Goal: Task Accomplishment & Management: Manage account settings

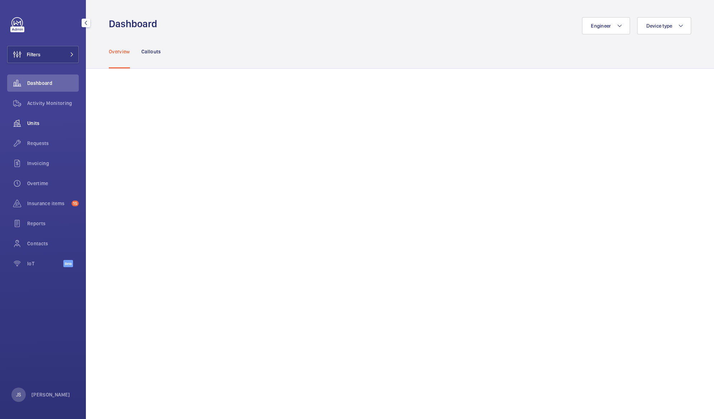
click at [32, 124] on span "Units" at bounding box center [53, 123] width 52 height 7
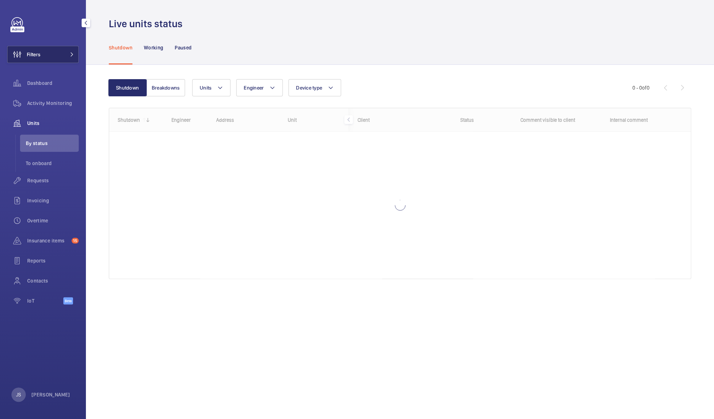
click at [42, 54] on button "Filters" at bounding box center [43, 54] width 72 height 17
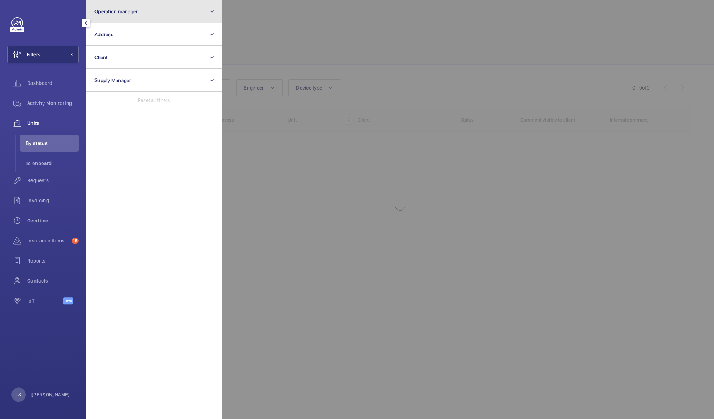
click at [108, 10] on span "Operation manager" at bounding box center [116, 12] width 43 height 6
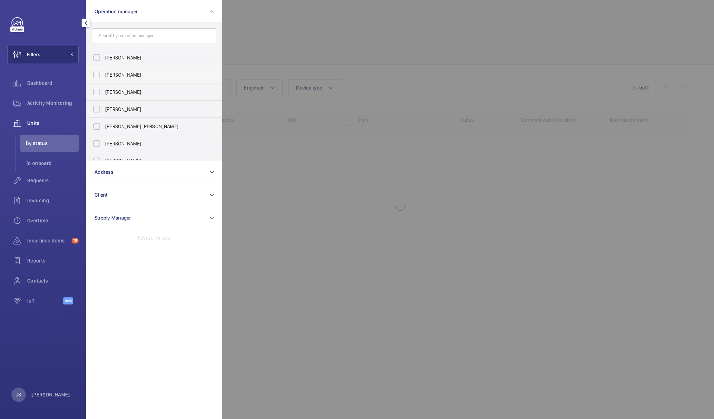
click at [118, 73] on span "[PERSON_NAME]" at bounding box center [154, 74] width 98 height 7
click at [104, 73] on input "[PERSON_NAME]" at bounding box center [97, 75] width 14 height 14
checkbox input "true"
click at [175, 11] on button "Operation manager 1" at bounding box center [154, 11] width 136 height 23
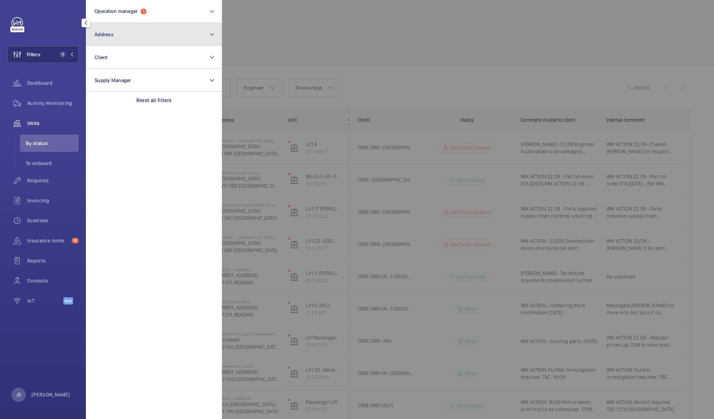
click at [129, 40] on button "Address" at bounding box center [154, 34] width 136 height 23
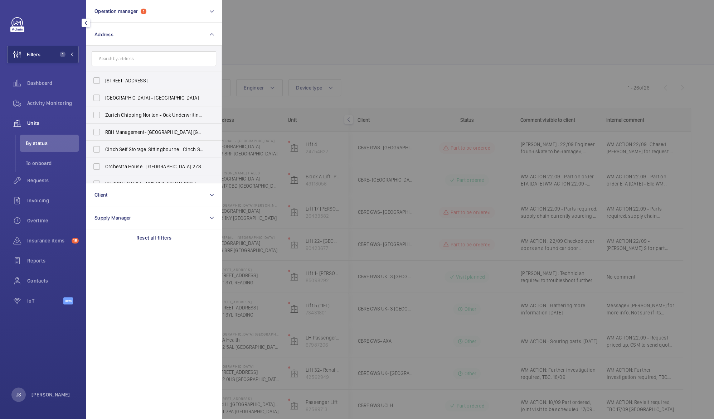
click at [129, 60] on input "text" at bounding box center [154, 58] width 125 height 15
type input "imp"
click at [115, 81] on span "Imp [GEOGRAPHIC_DATA] HUB - Imp [GEOGRAPHIC_DATA] [GEOGRAPHIC_DATA]" at bounding box center [154, 80] width 98 height 7
click at [104, 81] on input "Imp [GEOGRAPHIC_DATA] HUB - Imp [GEOGRAPHIC_DATA] [GEOGRAPHIC_DATA]" at bounding box center [97, 80] width 14 height 14
checkbox input "true"
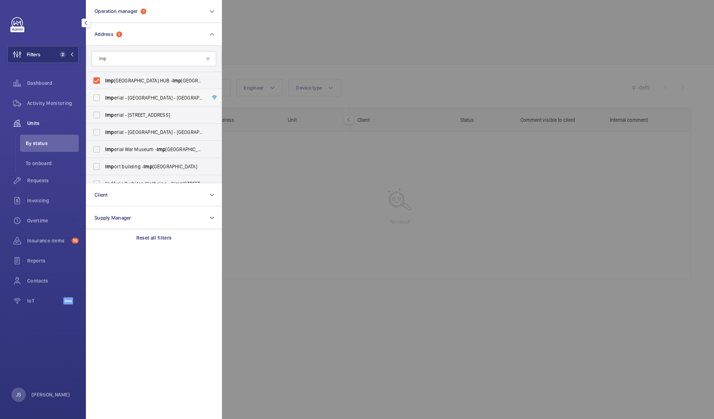
click at [115, 96] on span "Imp erial - [GEOGRAPHIC_DATA] - [GEOGRAPHIC_DATA]" at bounding box center [154, 97] width 98 height 7
click at [104, 96] on input "Imp erial - [GEOGRAPHIC_DATA] - [GEOGRAPHIC_DATA]" at bounding box center [97, 98] width 14 height 14
checkbox input "true"
click at [111, 117] on span "Imp" at bounding box center [109, 115] width 9 height 6
click at [104, 117] on input "Imp [STREET_ADDRESS]" at bounding box center [97, 115] width 14 height 14
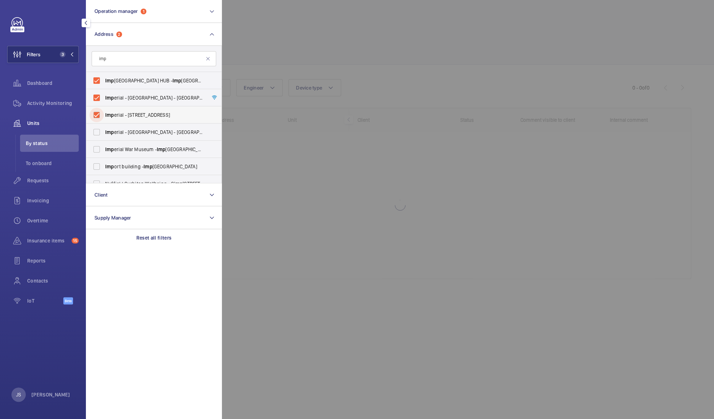
checkbox input "true"
click at [263, 32] on div at bounding box center [579, 209] width 714 height 419
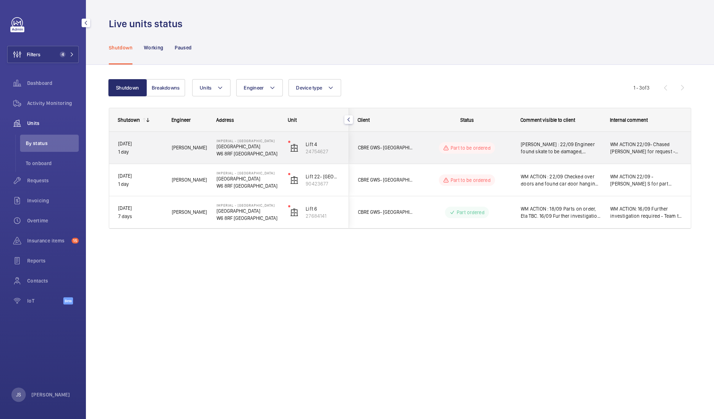
click at [567, 148] on span "[PERSON_NAME] : 22/09 Engineer found skate to be damaged, causing issues with d…" at bounding box center [561, 148] width 80 height 14
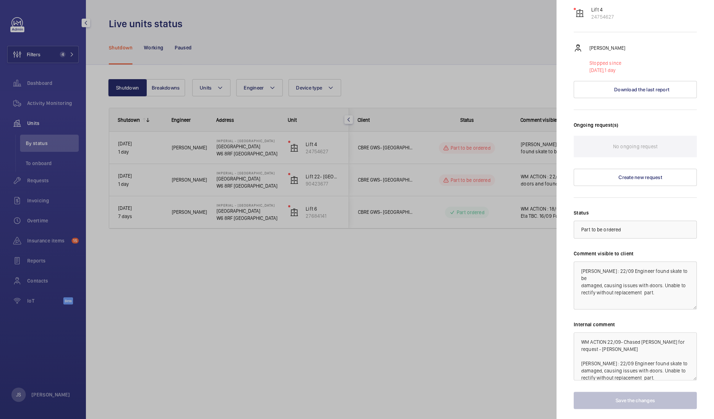
scroll to position [137, 0]
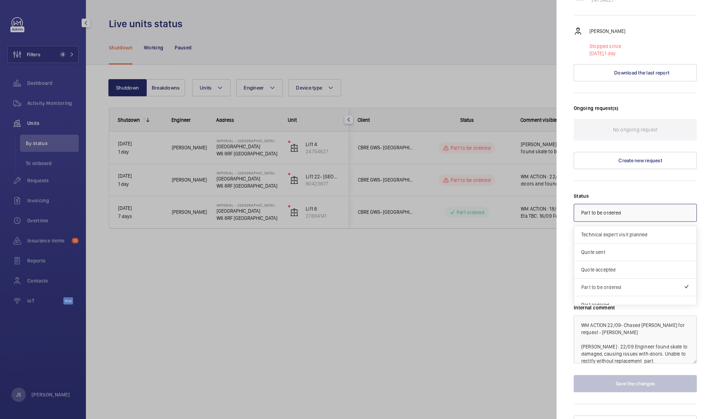
click at [626, 204] on div at bounding box center [635, 212] width 122 height 17
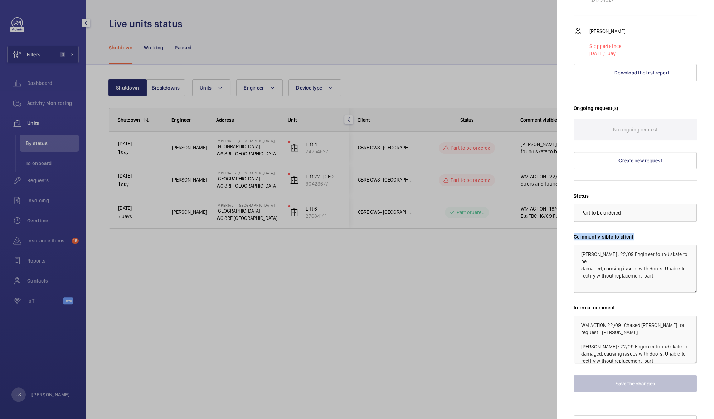
drag, startPoint x: 690, startPoint y: 249, endPoint x: 642, endPoint y: 203, distance: 66.6
click at [642, 203] on mat-sidenav "Stopped unit [GEOGRAPHIC_DATA] [GEOGRAPHIC_DATA] [GEOGRAPHIC_DATA] ([GEOGRAPHIC…" at bounding box center [636, 209] width 158 height 419
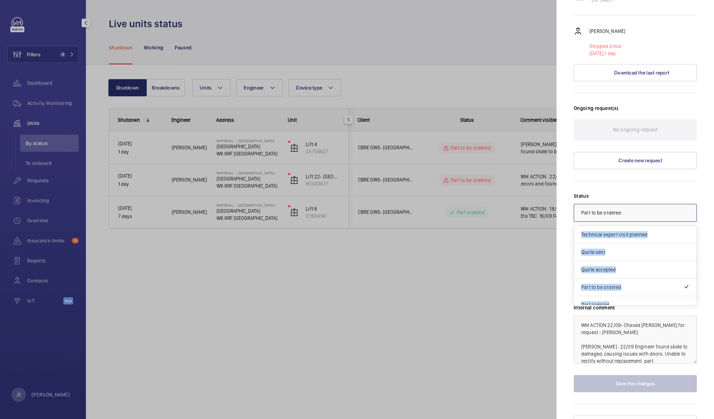
drag, startPoint x: 642, startPoint y: 203, endPoint x: 636, endPoint y: 202, distance: 5.8
click at [636, 209] on div "× Part to be ordered" at bounding box center [611, 212] width 58 height 7
click at [633, 248] on span "Part ordered" at bounding box center [636, 251] width 108 height 7
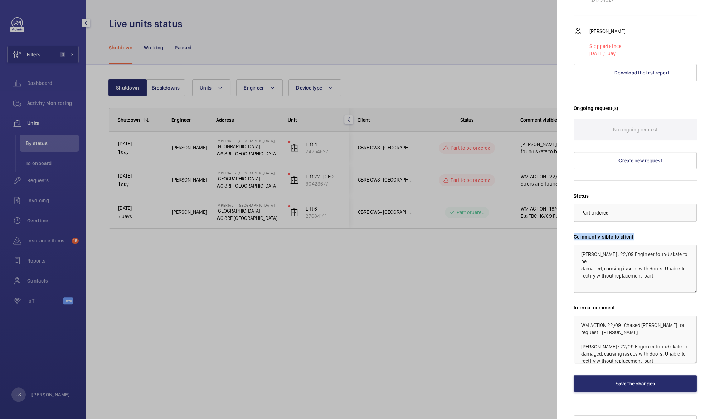
click at [633, 266] on textarea "[PERSON_NAME] : 22/09 Engineer found skate to be damaged, causing issues with d…" at bounding box center [635, 269] width 123 height 48
click at [608, 245] on textarea "[PERSON_NAME] : 22/09 Engineer found skate to be damaged, causing issues with d…" at bounding box center [635, 269] width 123 height 48
click at [611, 245] on textarea "[PERSON_NAME] : 22/09 Engineer found skate to be damaged, causing issues with d…" at bounding box center [635, 269] width 123 height 48
click at [658, 245] on textarea "[PERSON_NAME] : 23/09 Chase supplier to ETA and schedule re-attendance. 22/09 E…" at bounding box center [635, 269] width 123 height 48
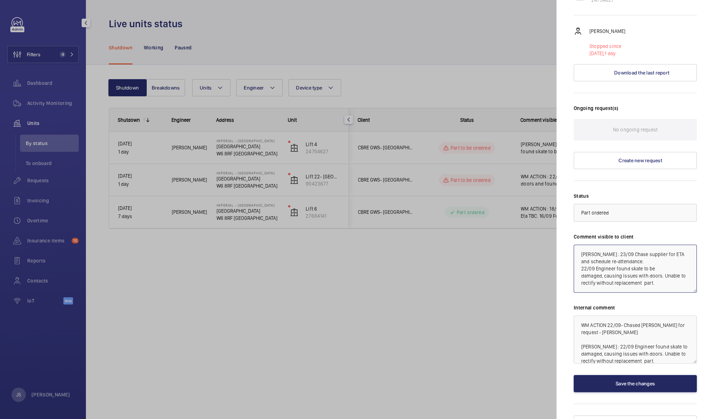
type textarea "[PERSON_NAME] : 23/09 Chase supplier for ETA and schedule re-attendance. 22/09 …"
click at [627, 375] on button "Save the changes" at bounding box center [635, 383] width 123 height 17
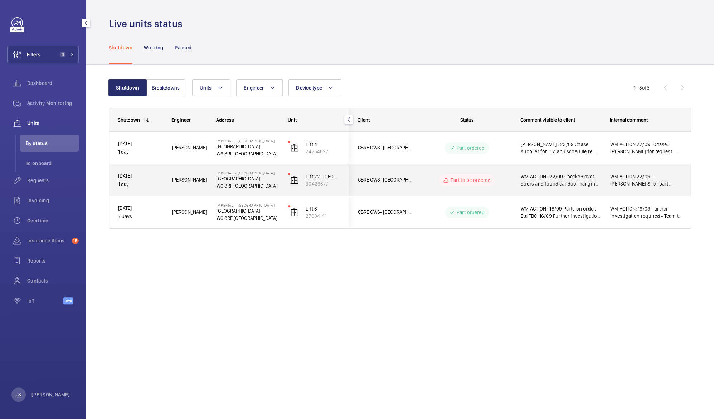
click at [564, 177] on span "WM ACTION : 22/09 Checked over doors and found car door hanging roller damaged.…" at bounding box center [561, 180] width 80 height 14
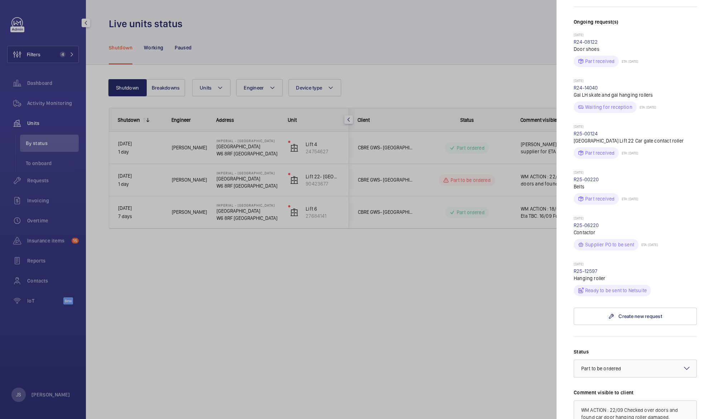
scroll to position [227, 0]
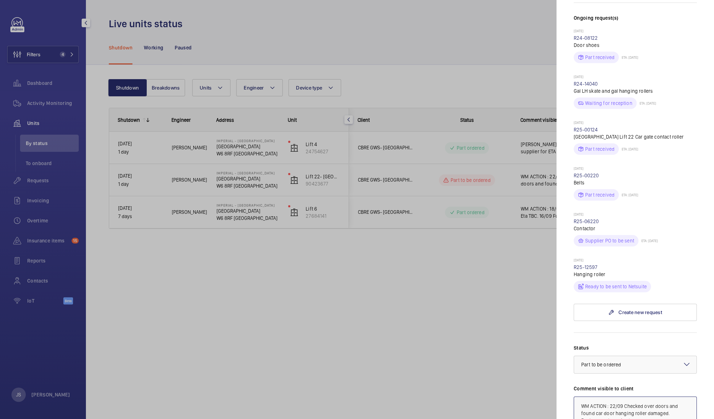
click at [612, 396] on textarea "WM ACTION : 22/09 Checked over doors and found car door hanging roller damaged.…" at bounding box center [635, 420] width 123 height 48
click at [624, 396] on textarea "WM ACTION : 23/09 22/09 Checked over doors and found car door hanging roller da…" at bounding box center [635, 420] width 123 height 48
paste textarea "quotation amended to include the car door rollers and the bracketry required to…"
click at [625, 396] on textarea "WM ACTION : 23/09 quotation amended to include the car door rollers and the bra…" at bounding box center [635, 420] width 123 height 48
drag, startPoint x: 604, startPoint y: 401, endPoint x: 625, endPoint y: 399, distance: 21.6
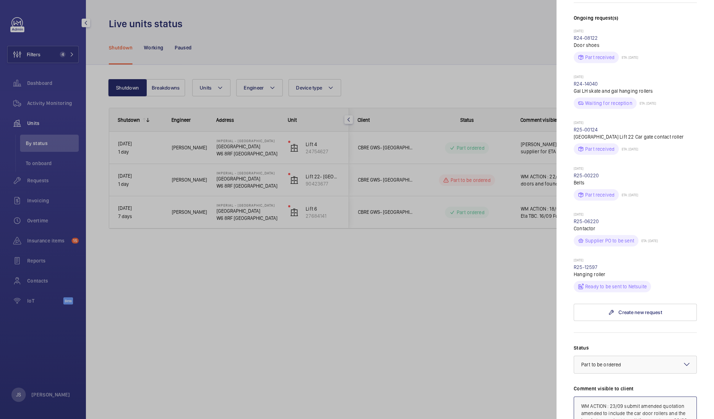
click at [625, 399] on textarea "WM ACTION : 23/09 submit amended quotation amended to include the car door roll…" at bounding box center [635, 420] width 123 height 48
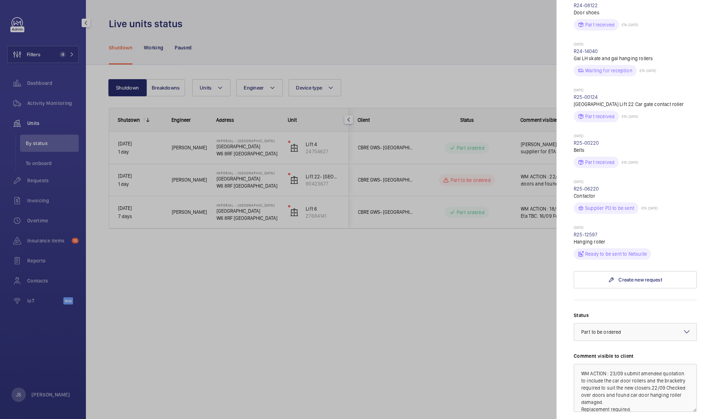
scroll to position [265, 0]
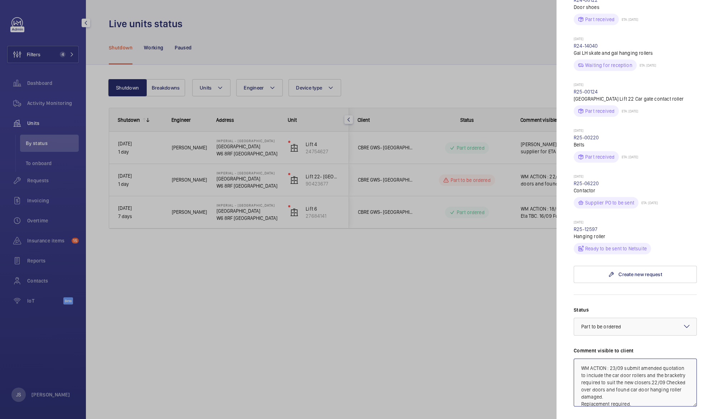
click at [599, 375] on textarea "WM ACTION : 23/09 submit amended quotation to include the car door rollers and …" at bounding box center [635, 382] width 123 height 48
type textarea "WM ACTION : 23/09 submit amended quotation to include the car door rollers and …"
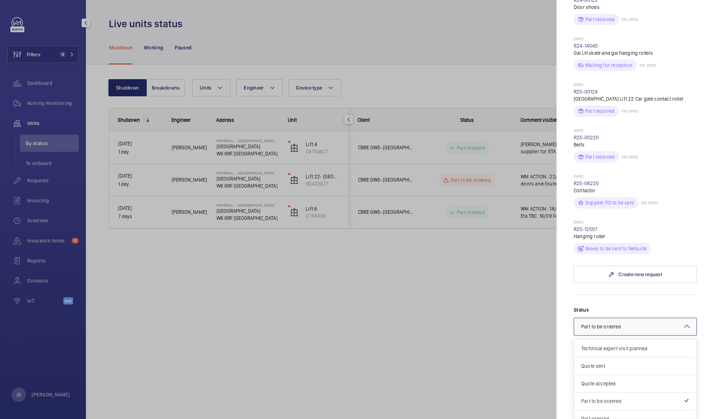
click at [683, 322] on mat-icon at bounding box center [687, 326] width 9 height 9
click at [632, 362] on span "Quote sent" at bounding box center [636, 365] width 108 height 7
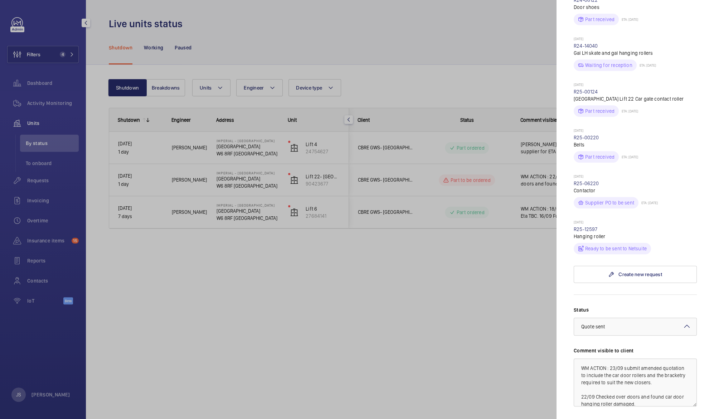
click at [500, 331] on div at bounding box center [357, 209] width 714 height 419
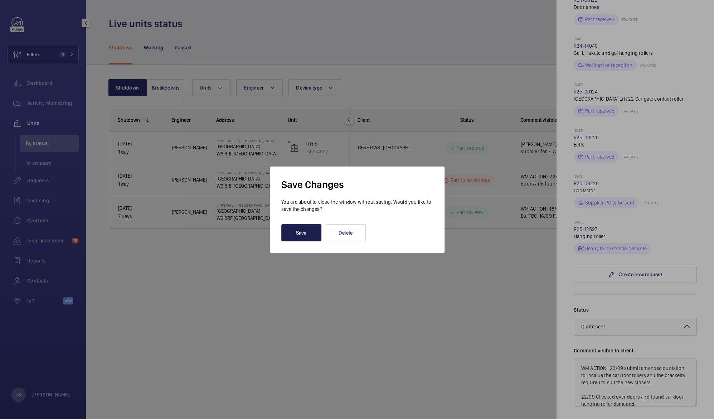
click at [291, 228] on button "Save" at bounding box center [301, 232] width 40 height 17
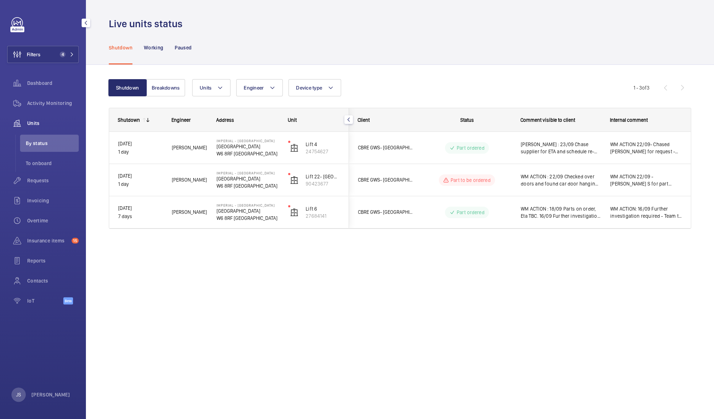
scroll to position [0, 0]
click at [56, 54] on button "Filters 4" at bounding box center [43, 54] width 72 height 17
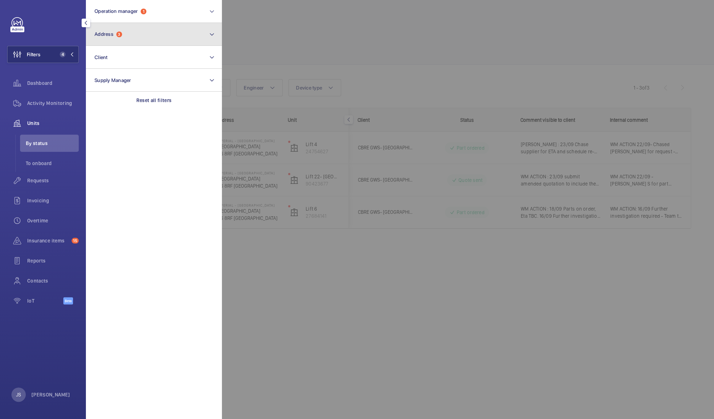
click at [94, 35] on button "Address 3" at bounding box center [154, 34] width 136 height 23
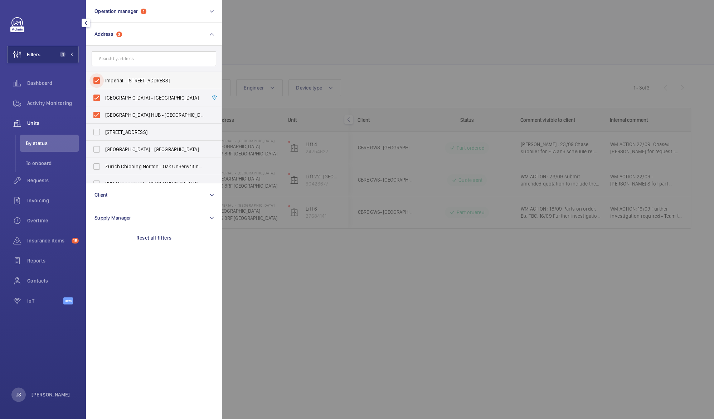
click at [99, 81] on input "Imperial - [STREET_ADDRESS]" at bounding box center [97, 80] width 14 height 14
checkbox input "false"
click at [95, 97] on input "[GEOGRAPHIC_DATA] - [GEOGRAPHIC_DATA]" at bounding box center [97, 98] width 14 height 14
checkbox input "false"
click at [95, 111] on input "[GEOGRAPHIC_DATA] HUB - [GEOGRAPHIC_DATA] [GEOGRAPHIC_DATA]" at bounding box center [97, 115] width 14 height 14
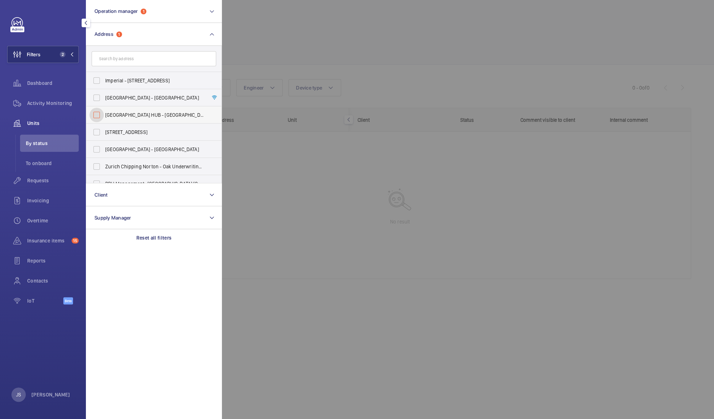
checkbox input "false"
click at [250, 34] on div at bounding box center [579, 209] width 714 height 419
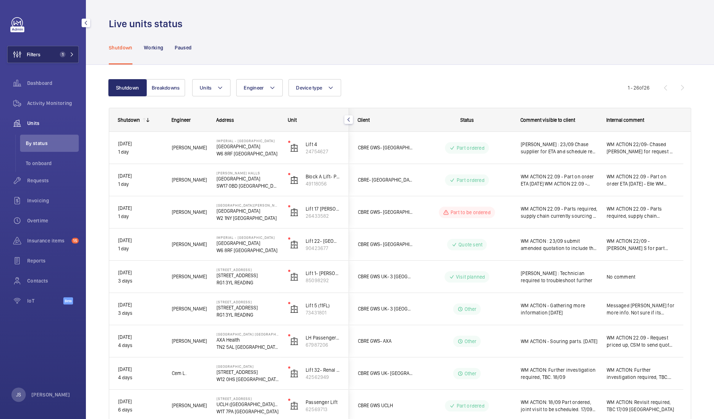
click at [40, 58] on span "Filters" at bounding box center [34, 54] width 14 height 7
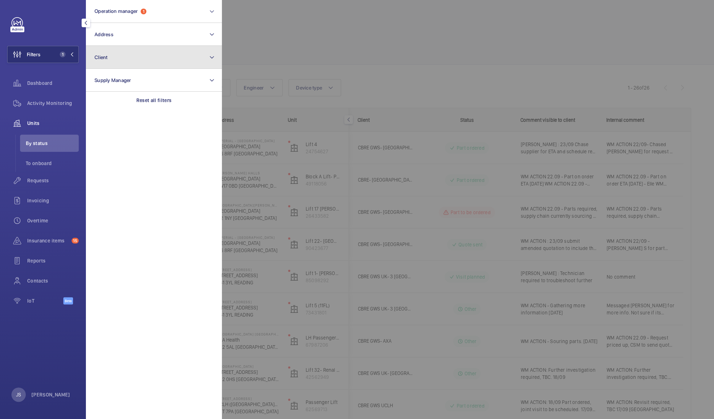
click at [93, 63] on button "Client" at bounding box center [154, 57] width 136 height 23
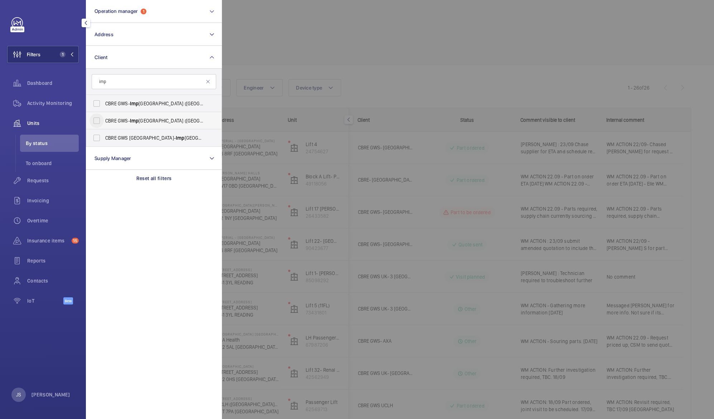
type input "imp"
click at [99, 123] on input "CBRE GWS- [GEOGRAPHIC_DATA] ([GEOGRAPHIC_DATA][PERSON_NAME])" at bounding box center [97, 121] width 14 height 14
checkbox input "true"
click at [97, 139] on input "CBRE GWS UK- [GEOGRAPHIC_DATA] ([GEOGRAPHIC_DATA])" at bounding box center [97, 138] width 14 height 14
checkbox input "true"
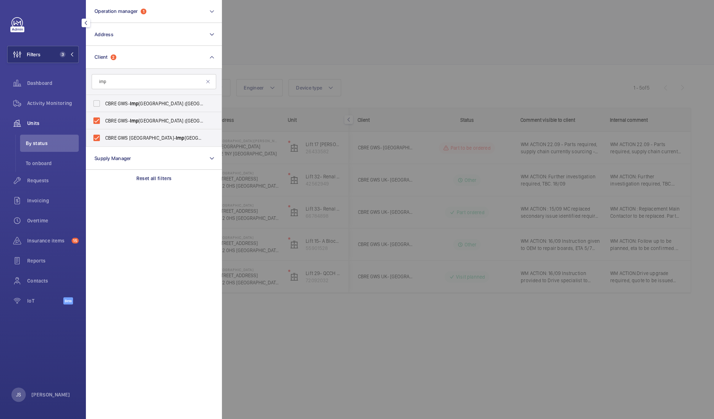
click at [268, 53] on div at bounding box center [579, 209] width 714 height 419
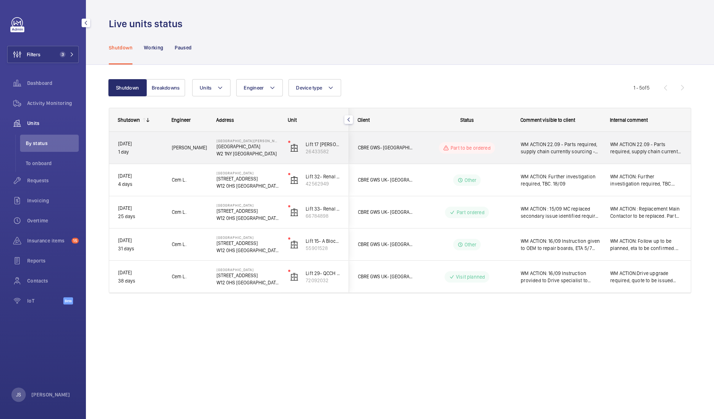
click at [560, 145] on span "WM ACTION 22.09 - Parts required, supply chain currently sourcing - Elle" at bounding box center [561, 148] width 80 height 14
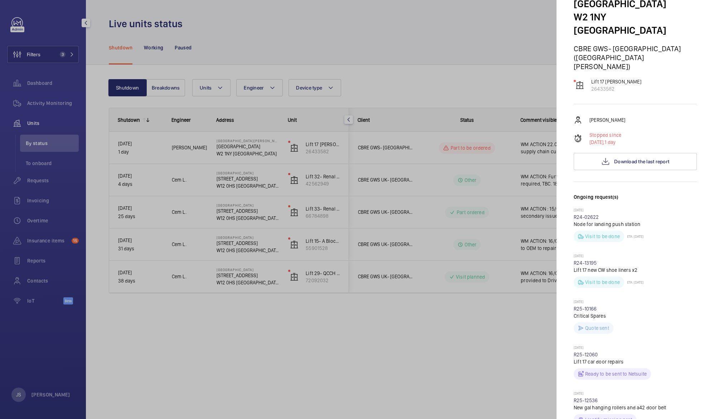
scroll to position [52, 0]
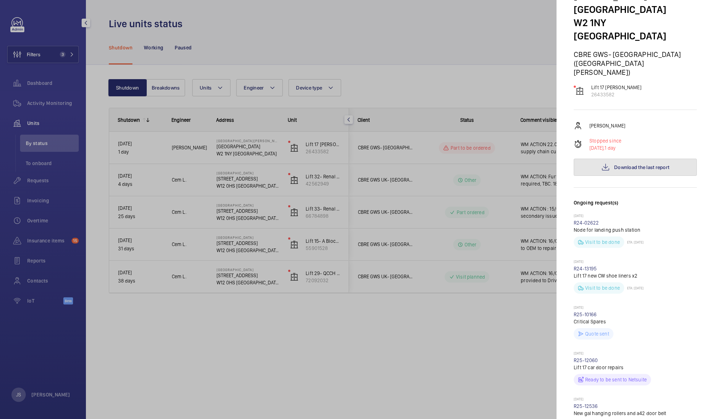
click at [621, 164] on span "Download the last report" at bounding box center [642, 167] width 55 height 6
click at [430, 43] on div at bounding box center [357, 209] width 714 height 419
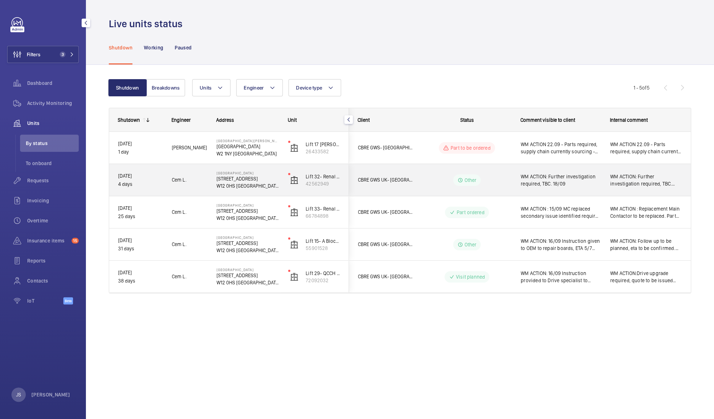
click at [533, 178] on span "WM ACTION: Further investigation required, TBC. 18/09" at bounding box center [561, 180] width 80 height 14
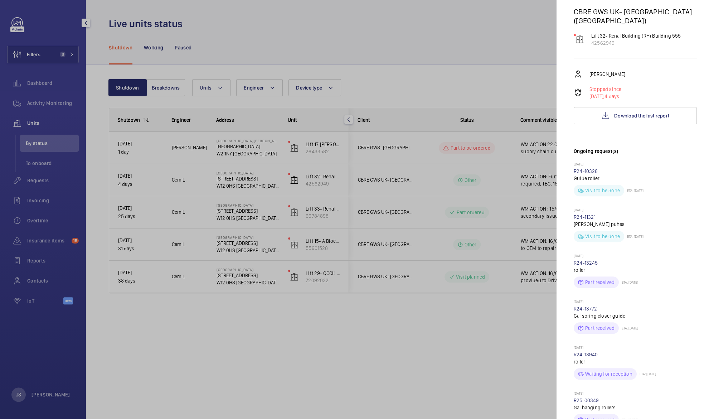
scroll to position [30, 0]
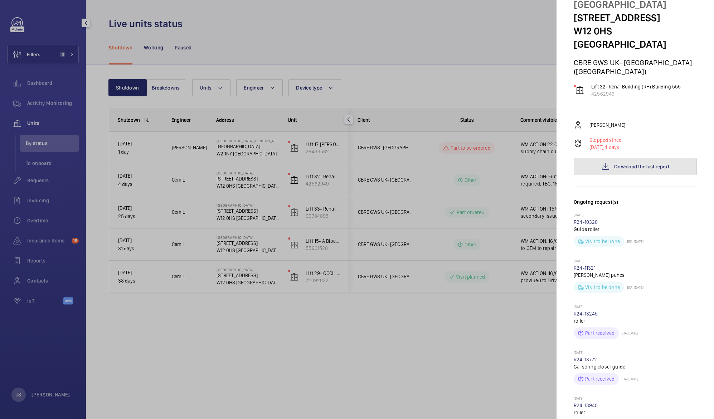
click at [640, 164] on span "Download the last report" at bounding box center [642, 167] width 55 height 6
click at [508, 53] on div at bounding box center [357, 209] width 714 height 419
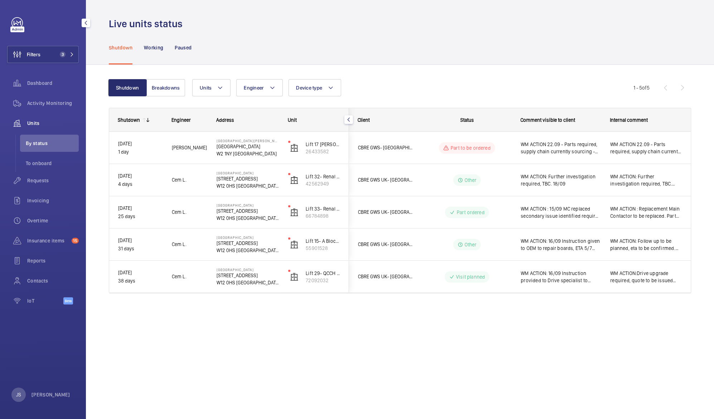
scroll to position [0, 0]
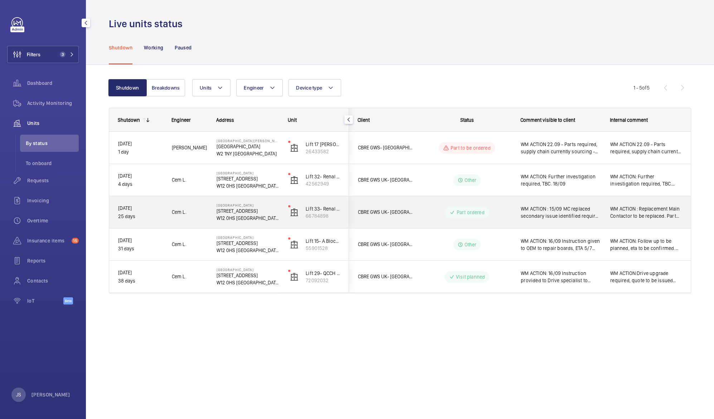
click at [562, 221] on div "WM ACTION : 15/09 MC replaced secondary issue identified requires further troub…" at bounding box center [556, 212] width 89 height 31
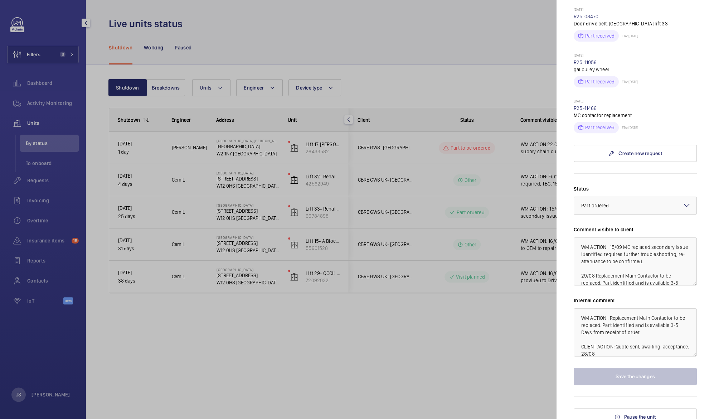
click at [468, 327] on div at bounding box center [357, 209] width 714 height 419
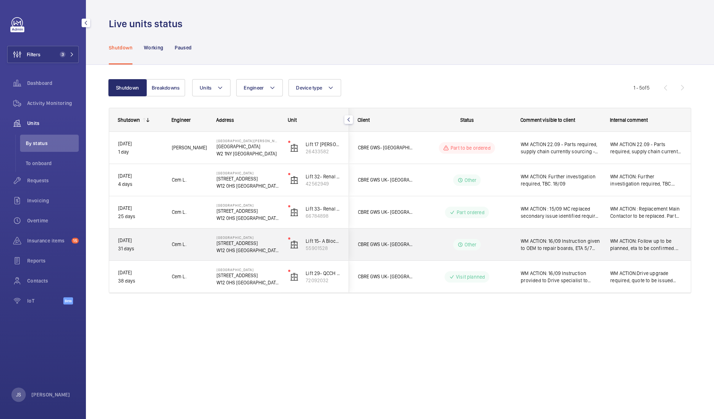
click at [540, 244] on span "WM ACTION: 16/09 Instruction given to OEM to repair boards, ETA 5/7 days. 03/09…" at bounding box center [561, 244] width 80 height 14
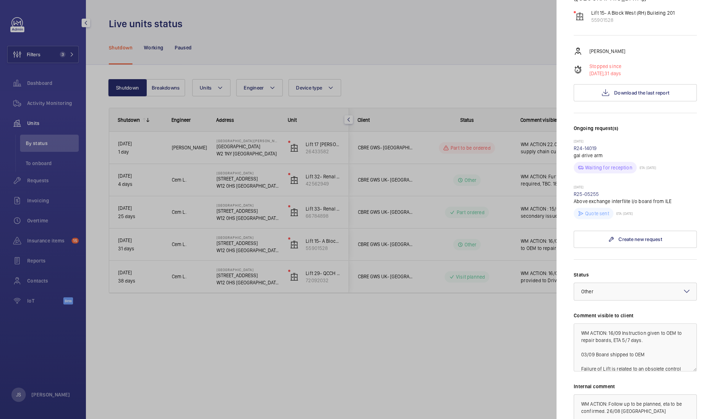
scroll to position [183, 0]
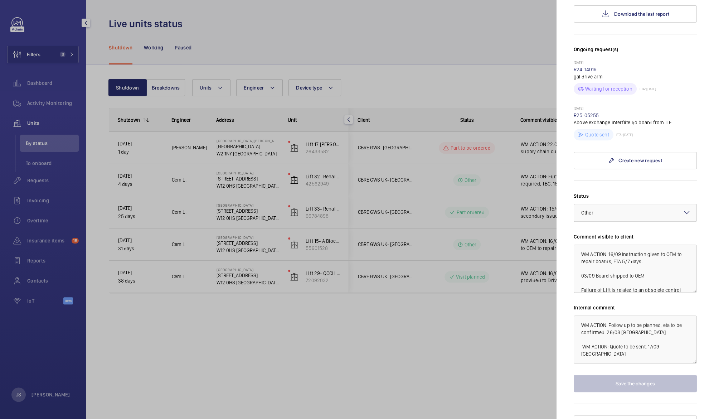
click at [512, 312] on div at bounding box center [357, 209] width 714 height 419
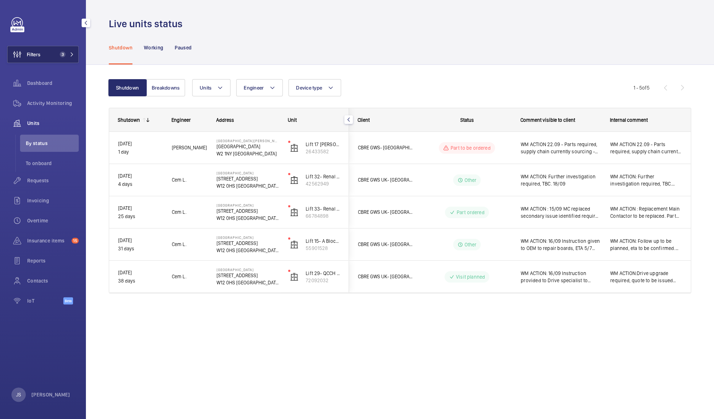
click at [60, 55] on span "3" at bounding box center [63, 55] width 6 height 6
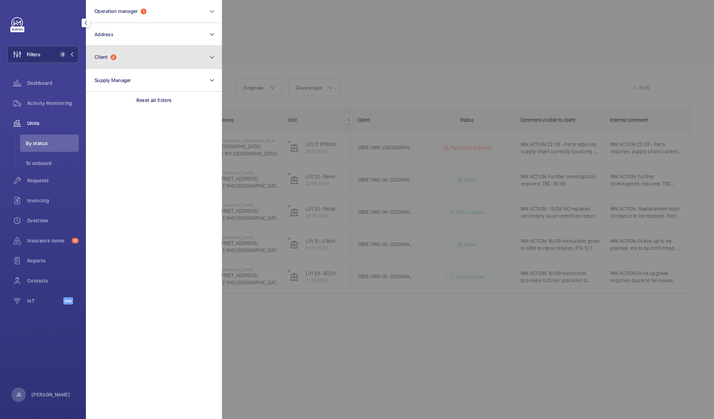
click at [96, 59] on span "Client" at bounding box center [101, 57] width 13 height 6
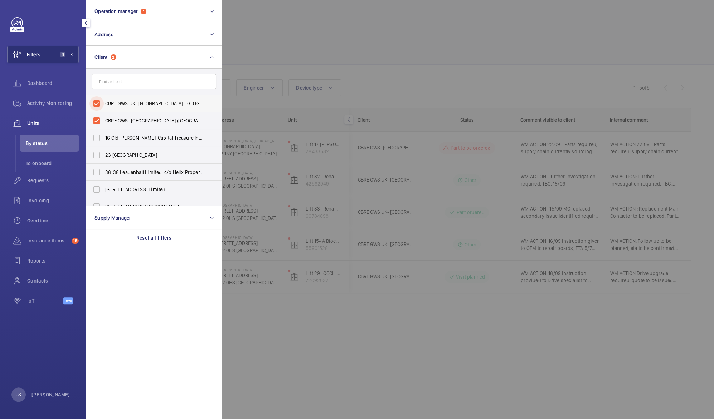
click at [99, 105] on input "CBRE GWS UK- [GEOGRAPHIC_DATA] ([GEOGRAPHIC_DATA])" at bounding box center [97, 103] width 14 height 14
checkbox input "false"
click at [96, 104] on input "CBRE GWS- [GEOGRAPHIC_DATA] ([GEOGRAPHIC_DATA][PERSON_NAME])" at bounding box center [97, 103] width 14 height 14
checkbox input "false"
click at [249, 44] on div at bounding box center [579, 209] width 714 height 419
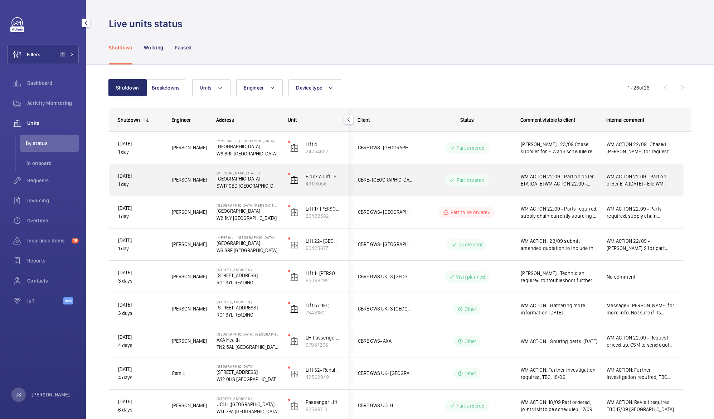
click at [535, 177] on span "WM ACTION 22.09 - Part on order ETA [DATE] WM ACTION 22.09 - Parts required, su…" at bounding box center [559, 180] width 77 height 14
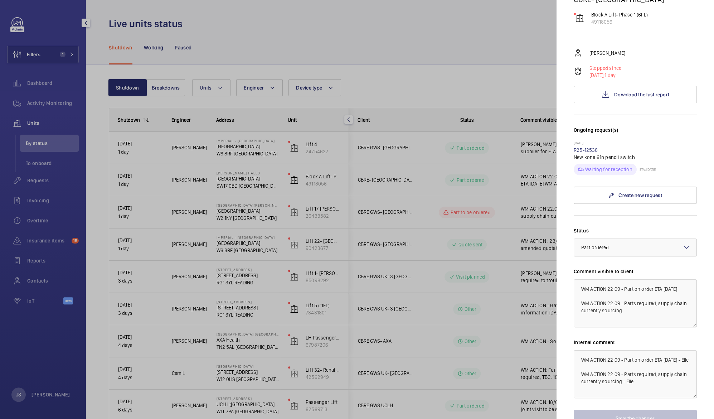
scroll to position [94, 0]
click at [641, 91] on span "Download the last report" at bounding box center [642, 94] width 55 height 6
click at [479, 47] on div at bounding box center [357, 209] width 714 height 419
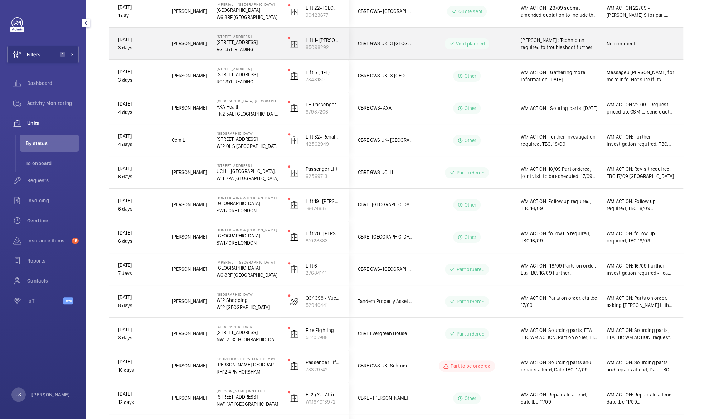
scroll to position [233, 0]
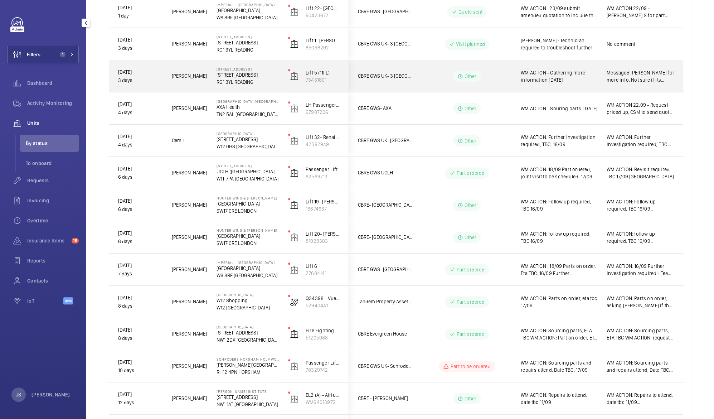
click at [537, 80] on span "WM ACTION - Gathering more information [DATE]" at bounding box center [559, 76] width 77 height 14
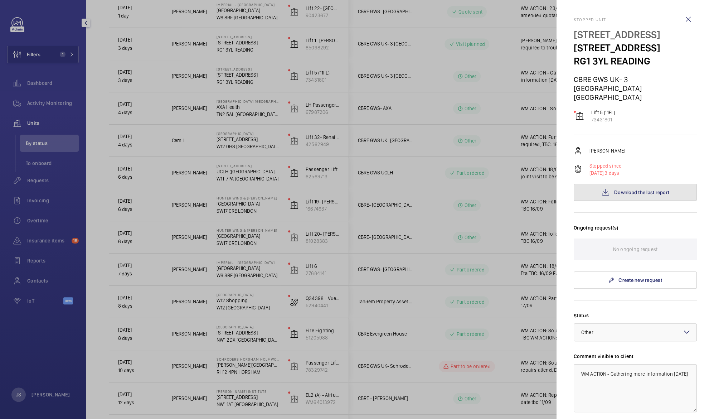
click at [630, 189] on span "Download the last report" at bounding box center [642, 192] width 55 height 6
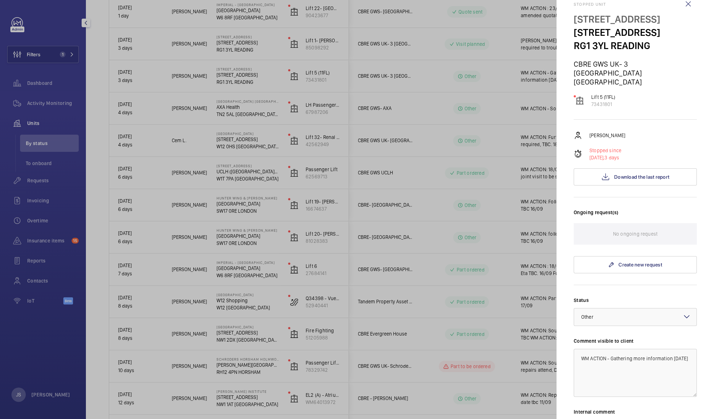
scroll to position [16, 0]
click at [381, 86] on div at bounding box center [357, 209] width 714 height 419
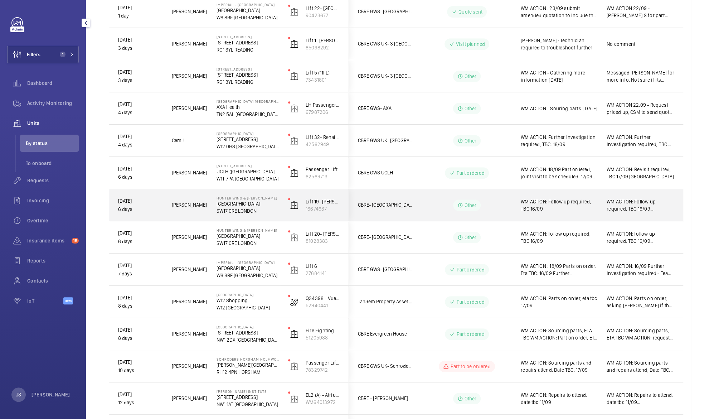
click at [550, 203] on span "WM ACTION: Follow up required, TBC 16/09" at bounding box center [559, 205] width 77 height 14
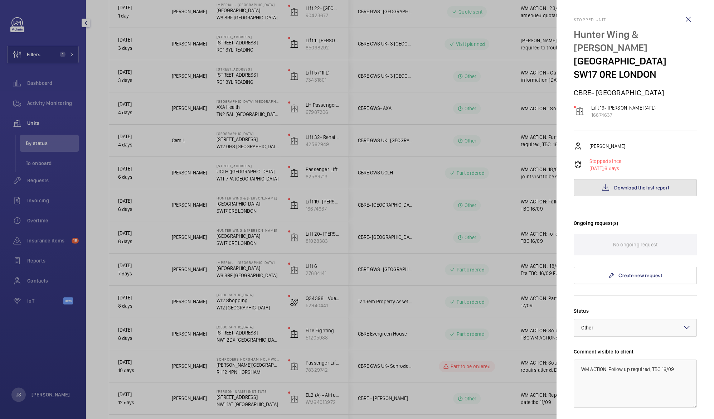
click at [615, 187] on span "Download the last report" at bounding box center [642, 188] width 55 height 6
click at [431, 158] on div at bounding box center [357, 209] width 714 height 419
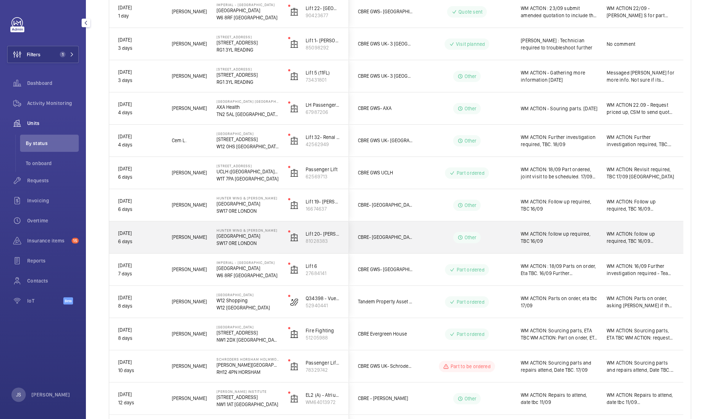
click at [545, 236] on span "WM ACTION: follow up required, TBC 16/09" at bounding box center [559, 237] width 77 height 14
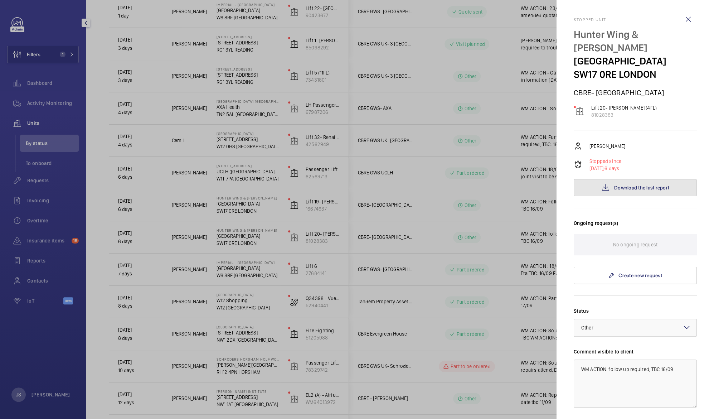
click at [610, 190] on button "Download the last report" at bounding box center [635, 187] width 123 height 17
click at [322, 221] on div at bounding box center [357, 209] width 714 height 419
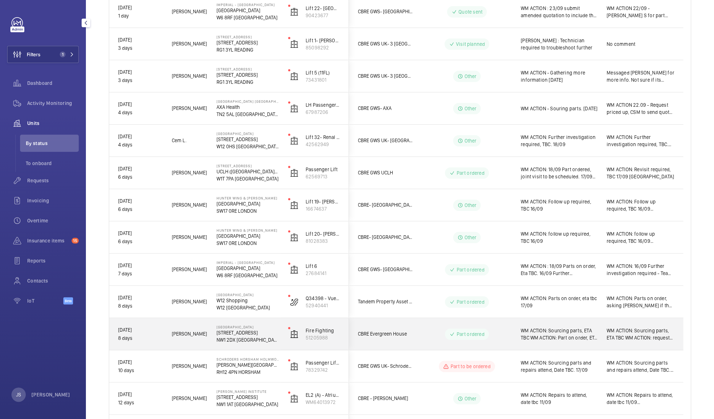
click at [549, 330] on span "WM ACTION: Sourcing parts, ETA TBC WM ACTION: Part on order, ETA 19th. 17/09" at bounding box center [559, 334] width 77 height 14
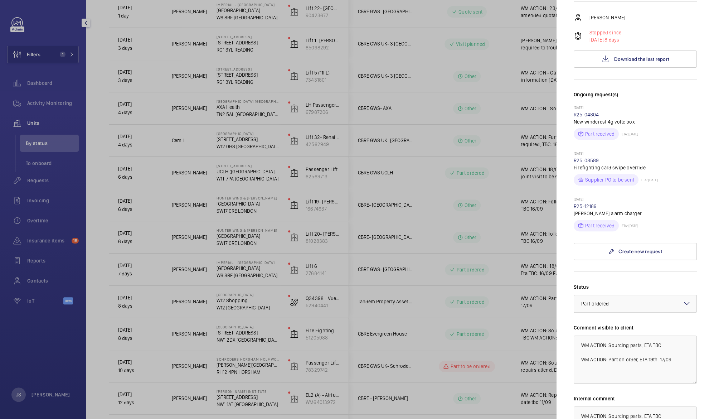
scroll to position [130, 0]
drag, startPoint x: 611, startPoint y: 329, endPoint x: 661, endPoint y: 326, distance: 49.9
click at [661, 334] on textarea "WM ACTION: Sourcing parts, ETA TBC WM ACTION: Part on order, ETA 19th. 17/09" at bounding box center [635, 358] width 123 height 48
type textarea "WM ACTION: 19/03 Part replaced secondary fault identified , re-attend to contin…"
click at [683, 298] on mat-icon at bounding box center [687, 302] width 9 height 9
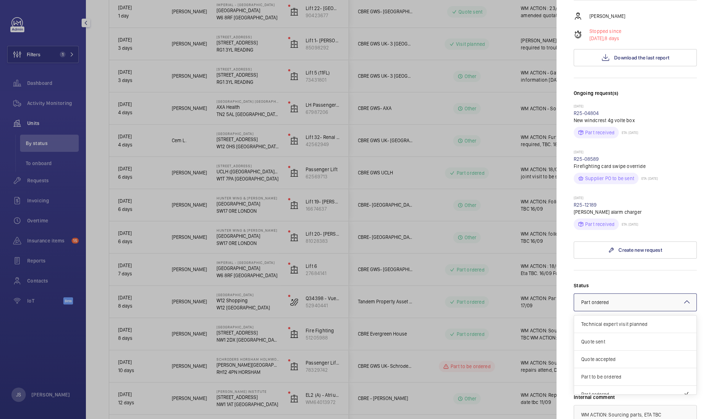
scroll to position [61, 0]
click at [656, 365] on span "Visit planned" at bounding box center [636, 368] width 108 height 7
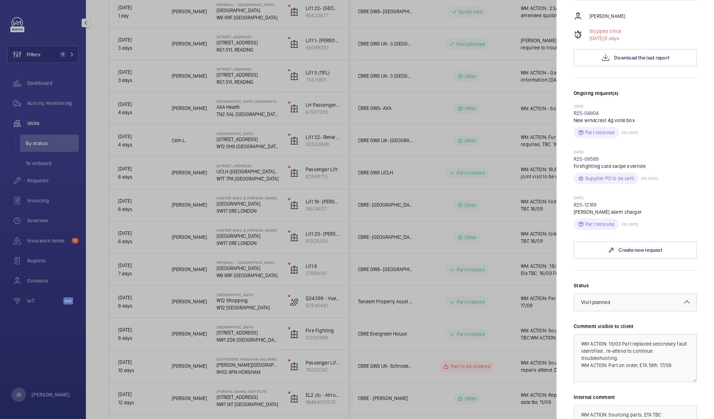
click at [497, 270] on div at bounding box center [357, 209] width 714 height 419
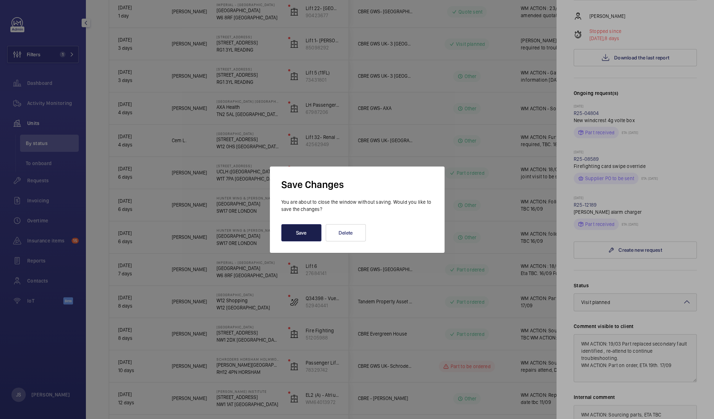
click at [303, 233] on button "Save" at bounding box center [301, 232] width 40 height 17
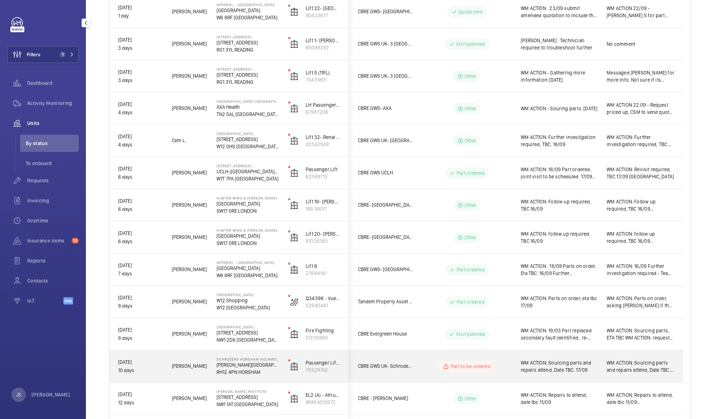
click at [553, 364] on span "WM ACTION: Sourcing parts and repairs attend, Date TBC. 17/09" at bounding box center [559, 366] width 77 height 14
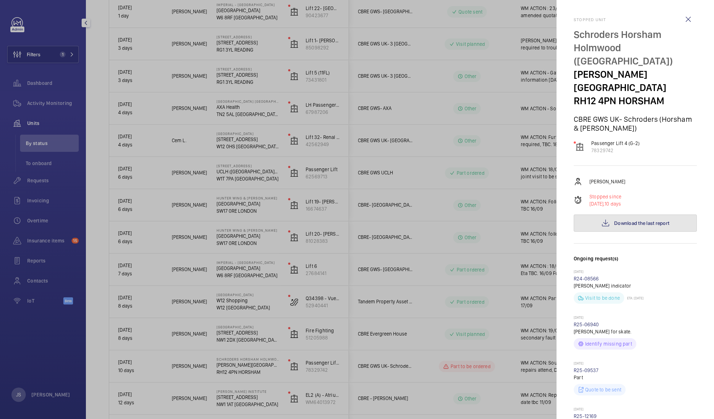
click at [620, 215] on button "Download the last report" at bounding box center [635, 223] width 123 height 17
click at [682, 18] on wm-front-icon-button at bounding box center [688, 19] width 17 height 17
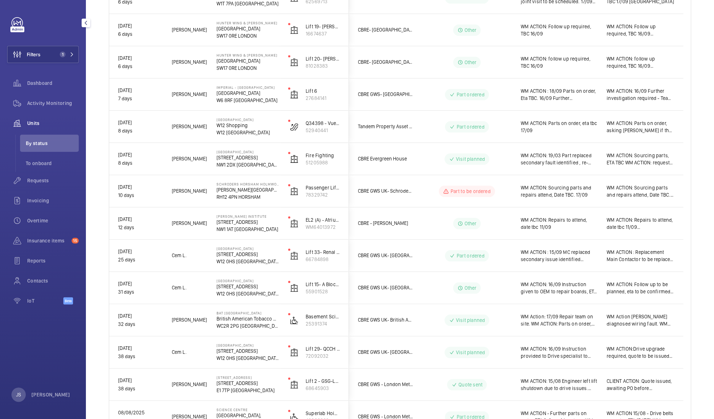
scroll to position [408, 0]
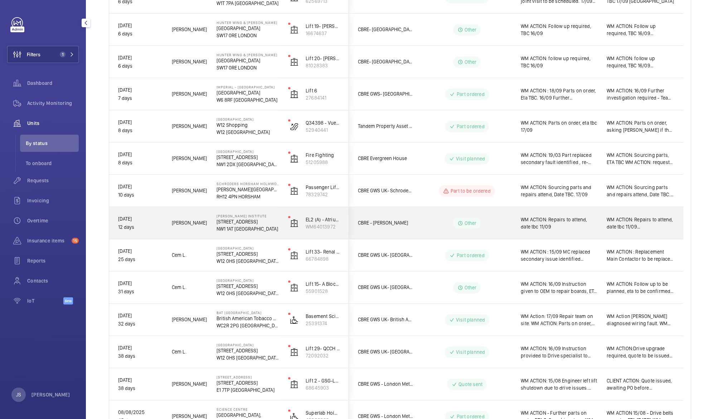
click at [559, 218] on span "WM ACTION: Repairs to attend, date tbc 11/09" at bounding box center [559, 223] width 77 height 14
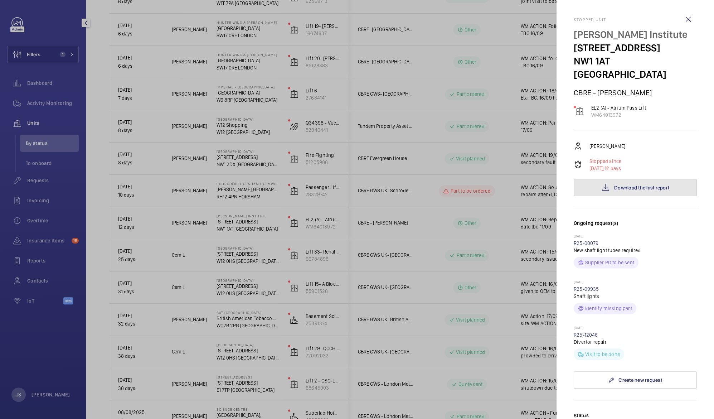
click at [608, 179] on button "Download the last report" at bounding box center [635, 187] width 123 height 17
click at [428, 197] on div at bounding box center [357, 209] width 714 height 419
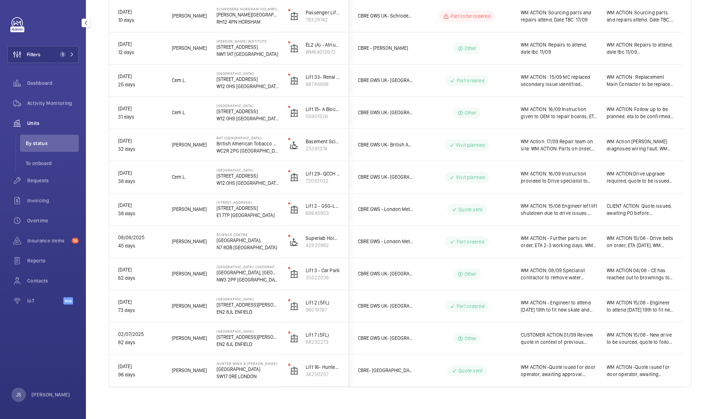
scroll to position [585, 0]
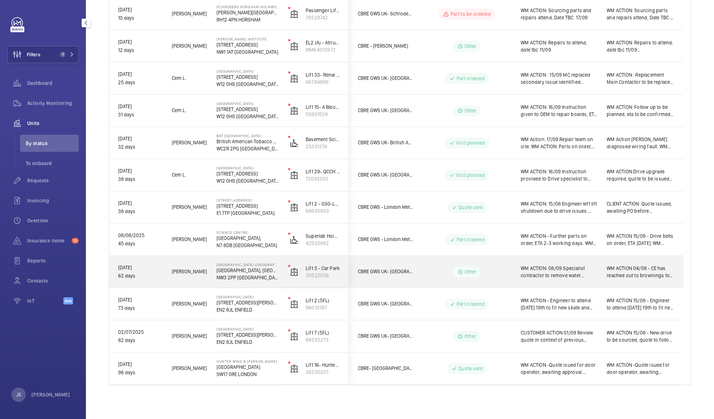
click at [554, 269] on span "WM ACTION: 08/09 Specialist contractor to remove water damaged motor for repair…" at bounding box center [559, 272] width 77 height 14
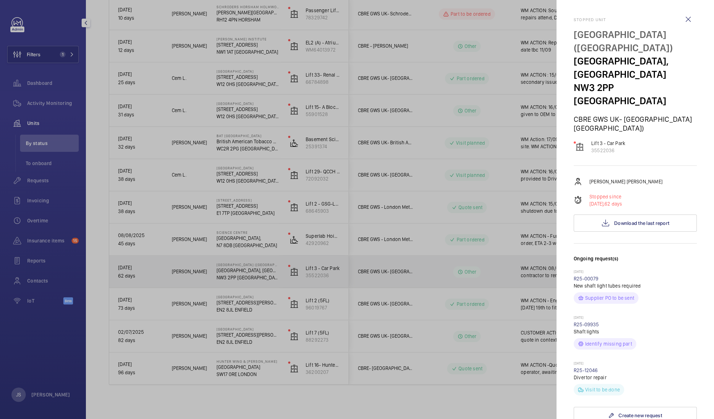
click at [554, 269] on div at bounding box center [357, 209] width 714 height 419
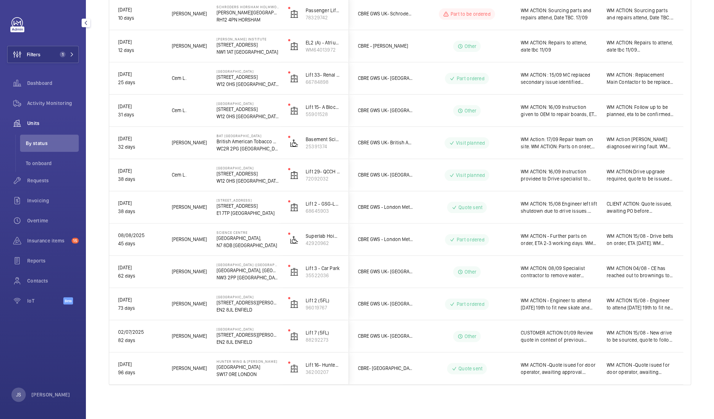
click at [554, 269] on span "WM ACTION: 08/09 Specialist contractor to remove water damaged motor for repair…" at bounding box center [559, 272] width 77 height 14
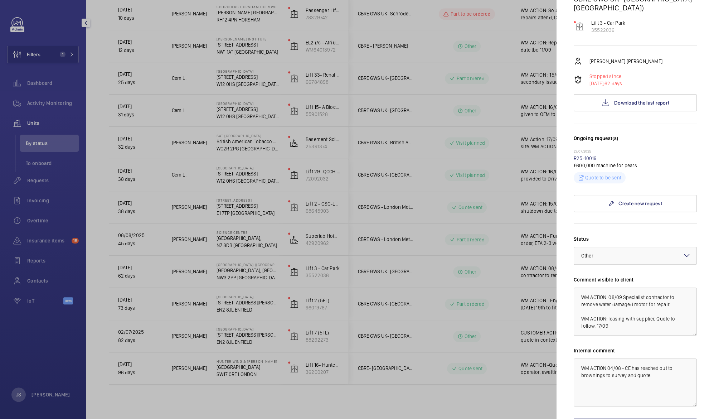
scroll to position [122, 0]
click at [609, 285] on textarea "WM ACTION: 08/09 Specialist contractor to remove water damaged motor for repair…" at bounding box center [635, 309] width 123 height 48
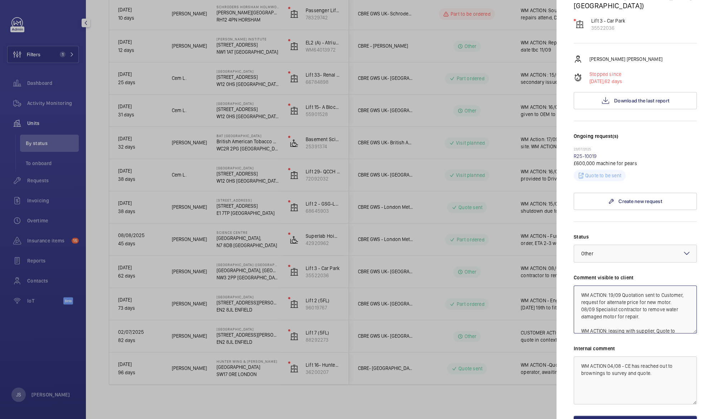
type textarea "WM ACTION: 19/09 Quotation sent to Customer, request for alternate price for ne…"
click at [683, 249] on mat-icon at bounding box center [687, 253] width 9 height 9
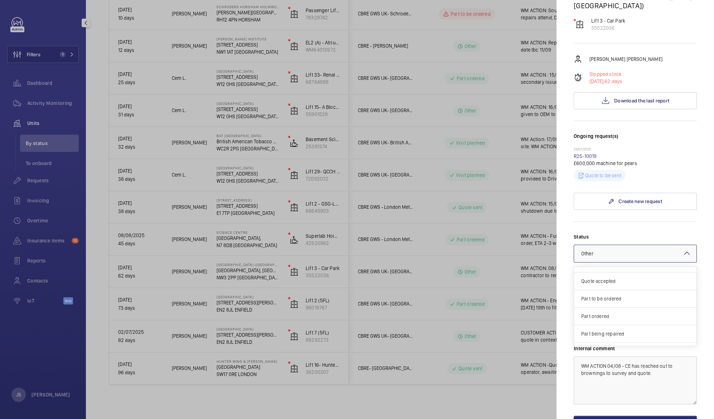
scroll to position [27, 0]
click at [627, 258] on div "Quote sent" at bounding box center [635, 267] width 122 height 18
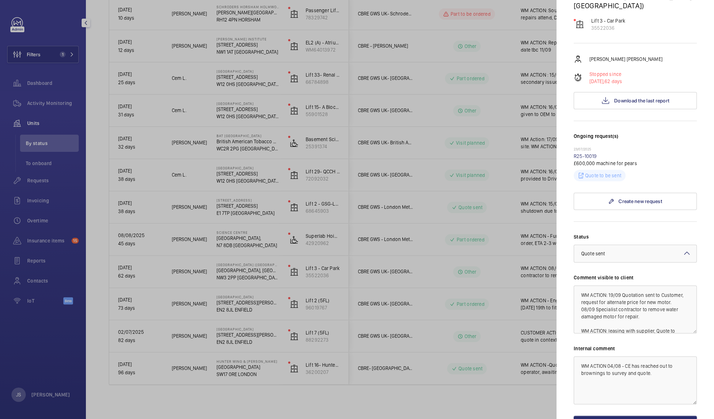
click at [513, 267] on div at bounding box center [357, 209] width 714 height 419
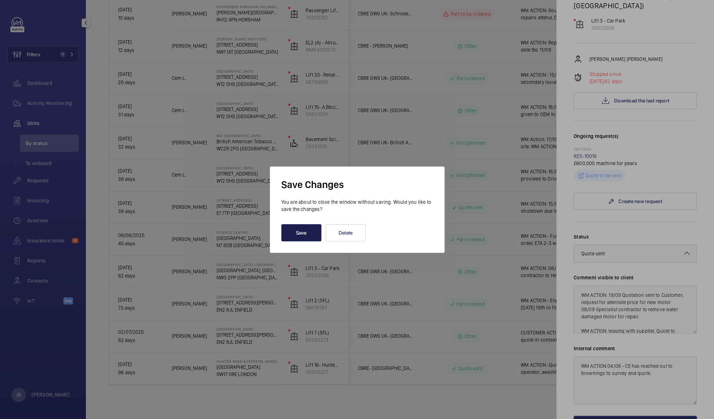
click at [310, 235] on button "Save" at bounding box center [301, 232] width 40 height 17
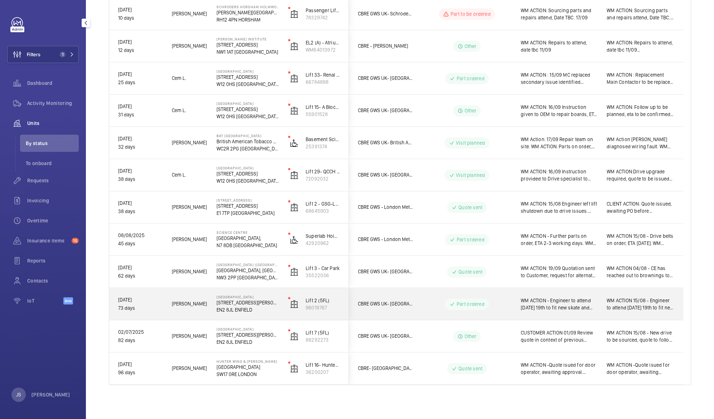
click at [550, 304] on span "WM ACTION - Engineer to attend [DATE] 19th to fit new skate and contact. WM ACT…" at bounding box center [559, 304] width 77 height 14
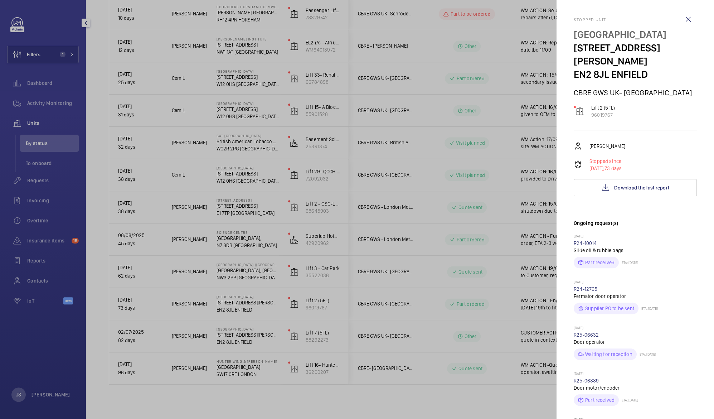
click at [541, 327] on div at bounding box center [357, 209] width 714 height 419
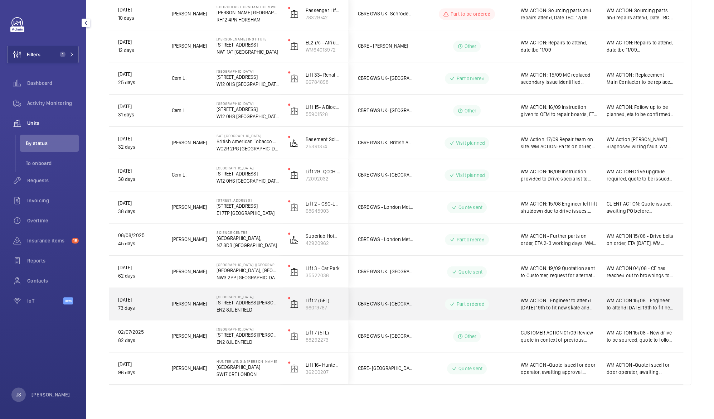
click at [555, 307] on span "WM ACTION - Engineer to attend [DATE] 19th to fit new skate and contact. WM ACT…" at bounding box center [559, 304] width 77 height 14
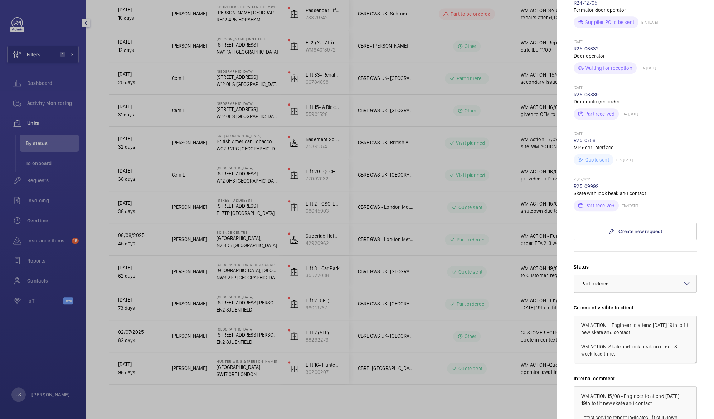
scroll to position [286, 0]
click at [610, 326] on textarea "WM ACTION - Engineer to attend [DATE] 19th to fit new skate and contact. WM ACT…" at bounding box center [635, 339] width 123 height 48
click at [591, 328] on textarea "WM ACTION - Engineer to attend [DATE] 19thAug to fit new skate and contact. WM …" at bounding box center [635, 339] width 123 height 48
click at [612, 319] on textarea "WM ACTION - Engineer to attend [DATE][DATE] to fit new skate and contact. WM AC…" at bounding box center [635, 339] width 123 height 48
type textarea "WM ACTION - 23/09 Part due to arrive week beginning [DATE] - follow up with sup…"
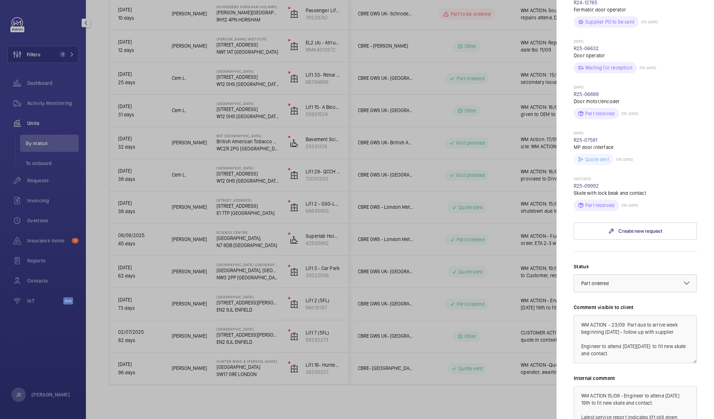
click at [513, 295] on div at bounding box center [357, 209] width 714 height 419
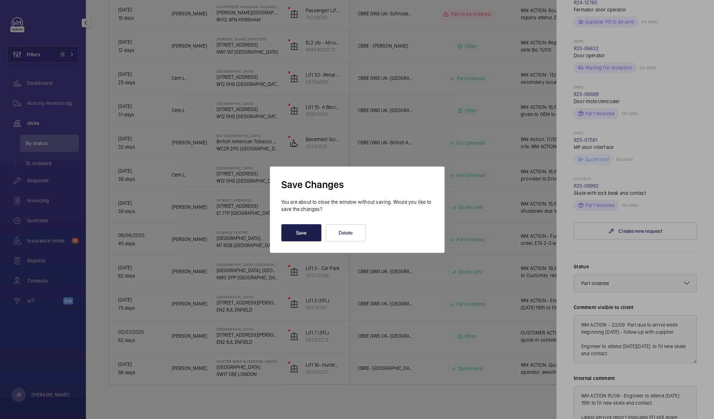
click at [306, 235] on button "Save" at bounding box center [301, 232] width 40 height 17
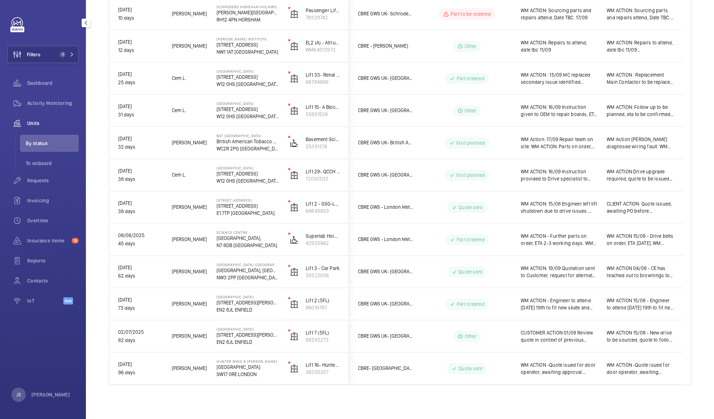
scroll to position [0, 0]
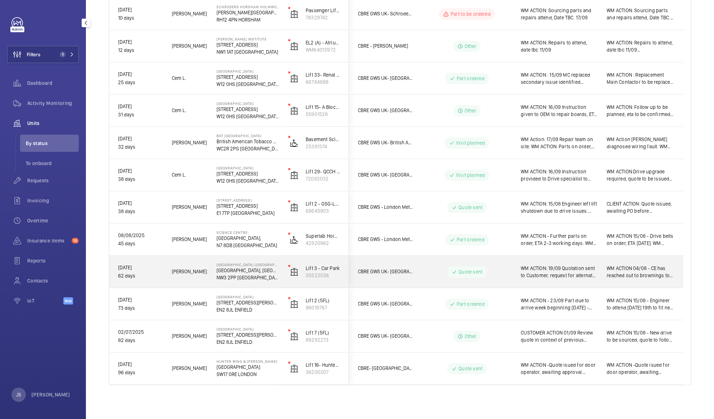
click at [538, 278] on span "WM ACTION: 19/09 Quotation sent to Customer, request for alternate price for ne…" at bounding box center [559, 272] width 77 height 14
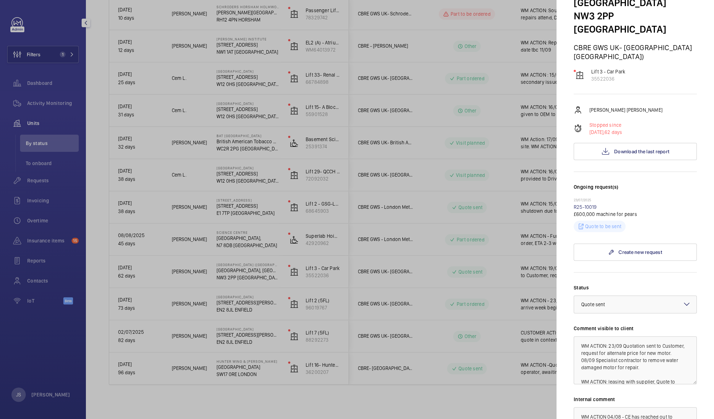
scroll to position [116, 0]
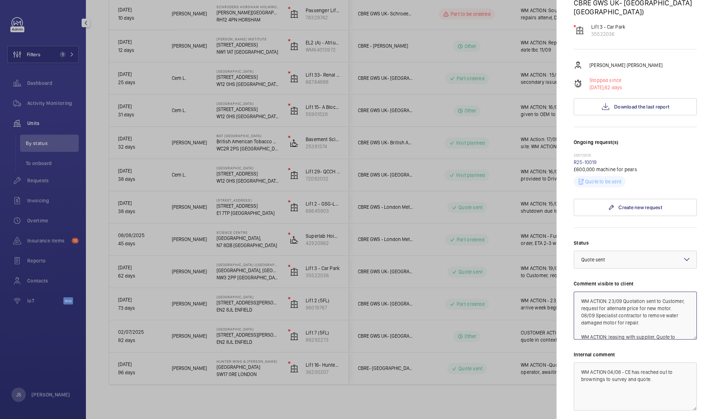
click at [597, 303] on textarea "WM ACTION: 23/09 Quotation sent to Customer, request for alternate price for ne…" at bounding box center [635, 316] width 123 height 48
click at [582, 310] on textarea "WM ACTION: 23/09 Quotation sent to Customer, request for alternate price for ne…" at bounding box center [635, 316] width 123 height 48
drag, startPoint x: 596, startPoint y: 314, endPoint x: 641, endPoint y: 315, distance: 45.9
click at [641, 315] on textarea "WM ACTION: 23/09 Quotation sent to Customer, request for alternate price for ne…" at bounding box center [635, 316] width 123 height 48
type textarea "WM ACTION: 23/09 Quotation sent to Customer, request for alternate price for ne…"
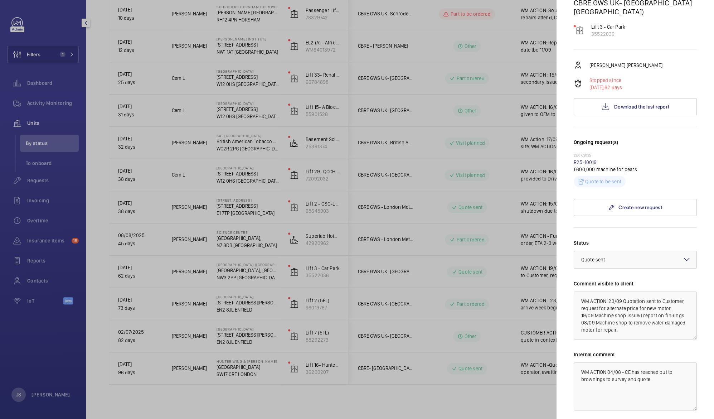
click at [698, 306] on mat-sidenav "Stopped unit [GEOGRAPHIC_DATA] ([GEOGRAPHIC_DATA]) [GEOGRAPHIC_DATA] GWS [GEOGR…" at bounding box center [636, 209] width 158 height 419
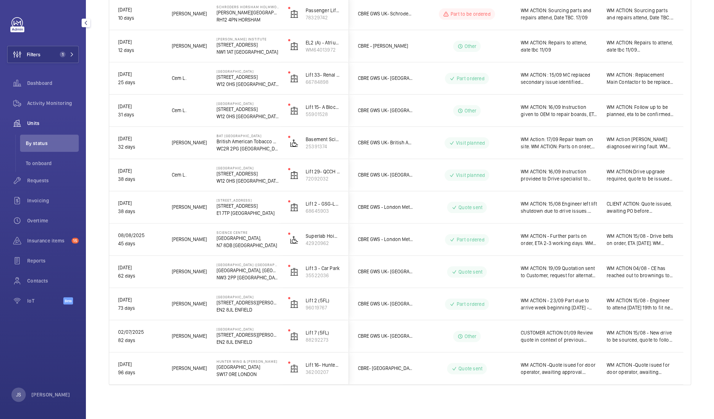
scroll to position [0, 0]
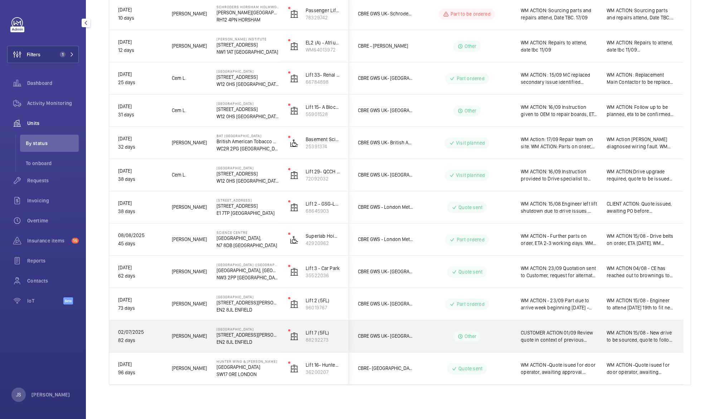
click at [533, 339] on span "CUSTOMER ACTION 01/09 Review quote in context of previous unsuccessful repair. …" at bounding box center [559, 336] width 77 height 14
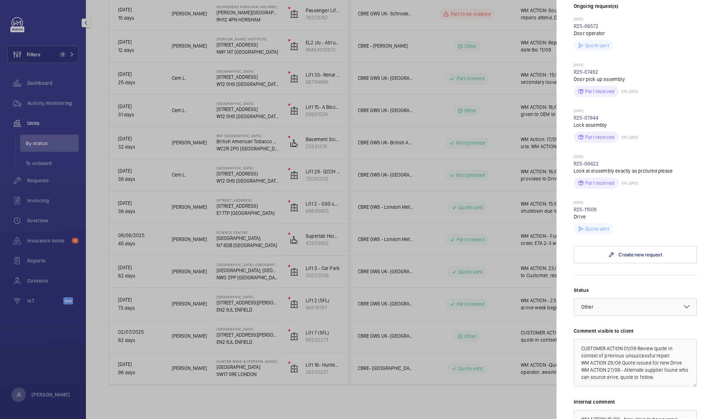
scroll to position [253, 0]
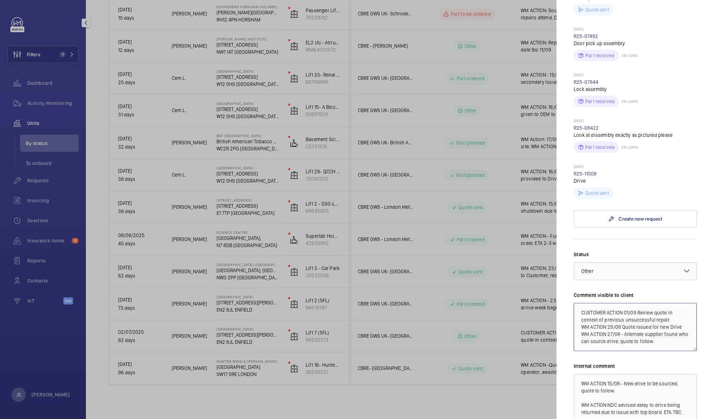
drag, startPoint x: 624, startPoint y: 305, endPoint x: 582, endPoint y: 308, distance: 42.7
click at [582, 308] on textarea "CUSTOMER ACTION 01/09 Review quote in context of previous unsuccessful repair. …" at bounding box center [635, 327] width 123 height 48
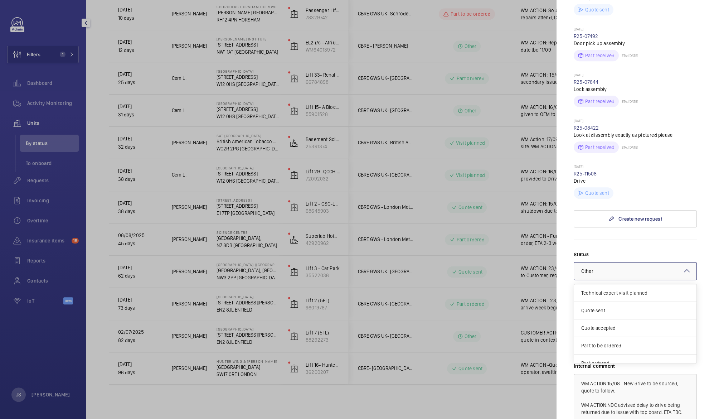
click at [626, 264] on div at bounding box center [635, 270] width 122 height 17
click at [661, 305] on div "Quote sent" at bounding box center [635, 306] width 122 height 18
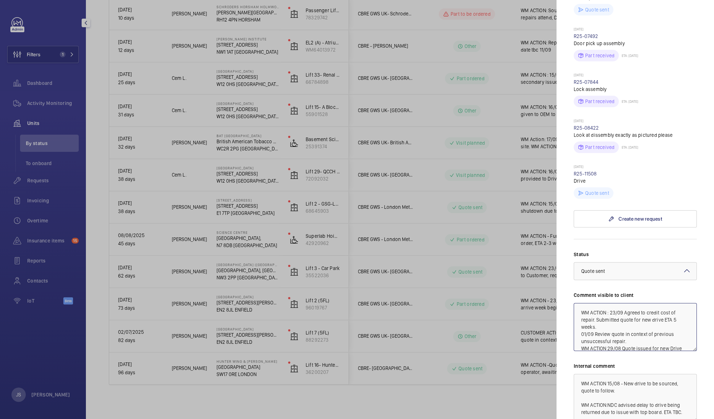
type textarea "WM ACTION : 23/09 Agreed to credit cost of repair. Submitted quote for new driv…"
click at [533, 395] on div at bounding box center [357, 209] width 714 height 419
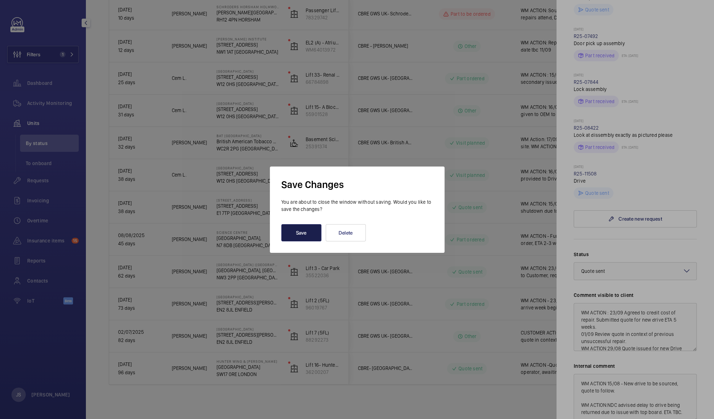
click at [287, 227] on button "Save" at bounding box center [301, 232] width 40 height 17
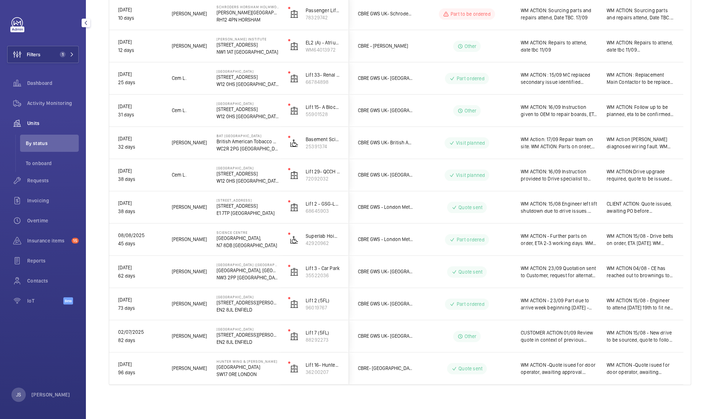
scroll to position [0, 0]
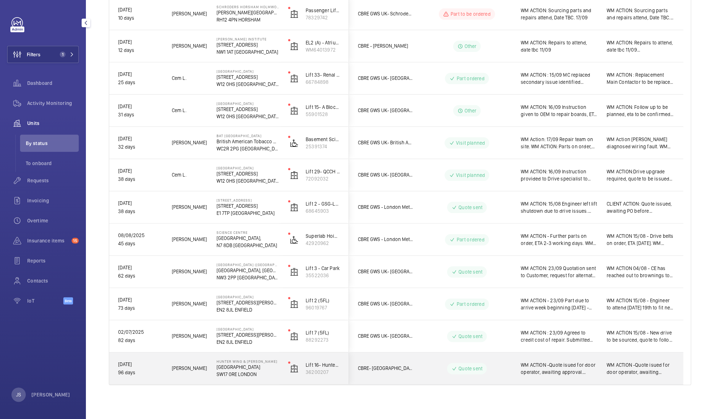
click at [563, 368] on span "WM ACTION -Quote isued for door operator, awaiting approval. ClIENT ACTION: Quo…" at bounding box center [559, 368] width 77 height 14
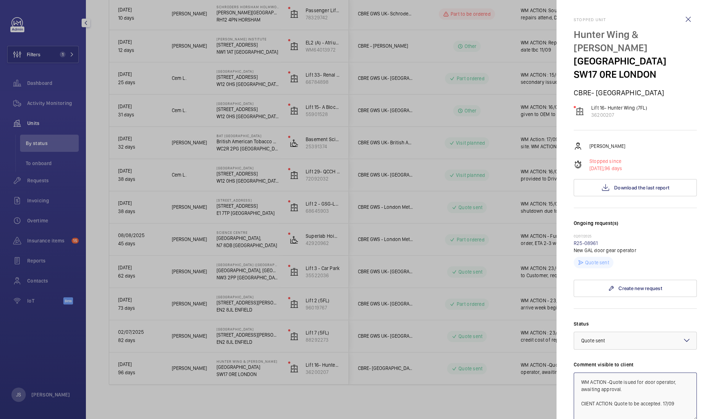
click at [610, 382] on textarea "WM ACTION -Quote isued for door operator, awaiting approval. ClIENT ACTION: Quo…" at bounding box center [635, 396] width 123 height 48
click at [599, 398] on textarea "WM ACTION -23/09 Contacted customer for meeting to discuss shutdown. Quote isue…" at bounding box center [635, 396] width 123 height 48
type textarea "WM ACTION -23/09 Contacted customer for meeting to discuss shutdown. Quote issu…"
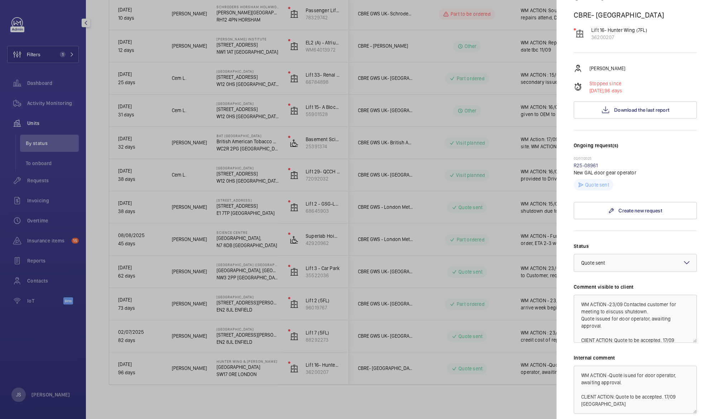
scroll to position [80, 0]
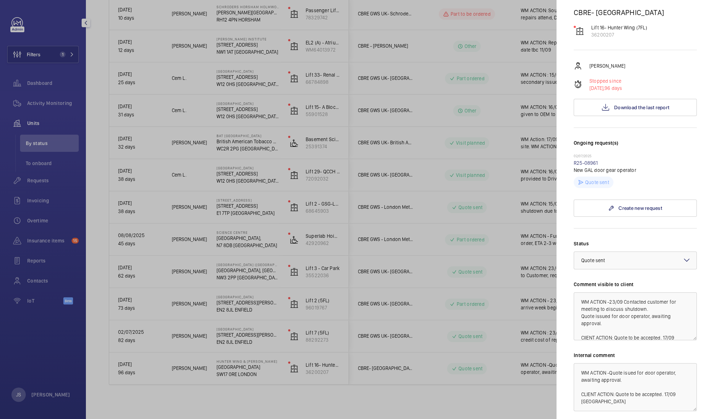
click at [504, 299] on div at bounding box center [357, 209] width 714 height 419
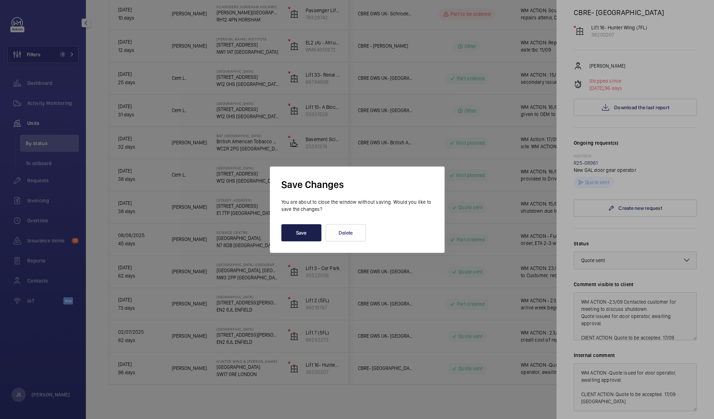
click at [299, 237] on button "Save" at bounding box center [301, 232] width 40 height 17
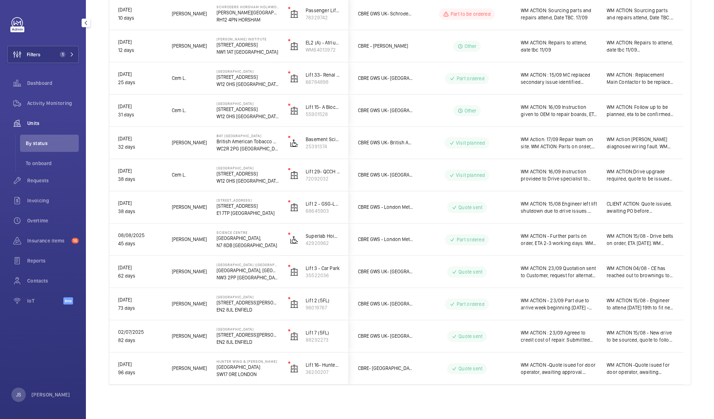
scroll to position [0, 0]
